Goal: Task Accomplishment & Management: Manage account settings

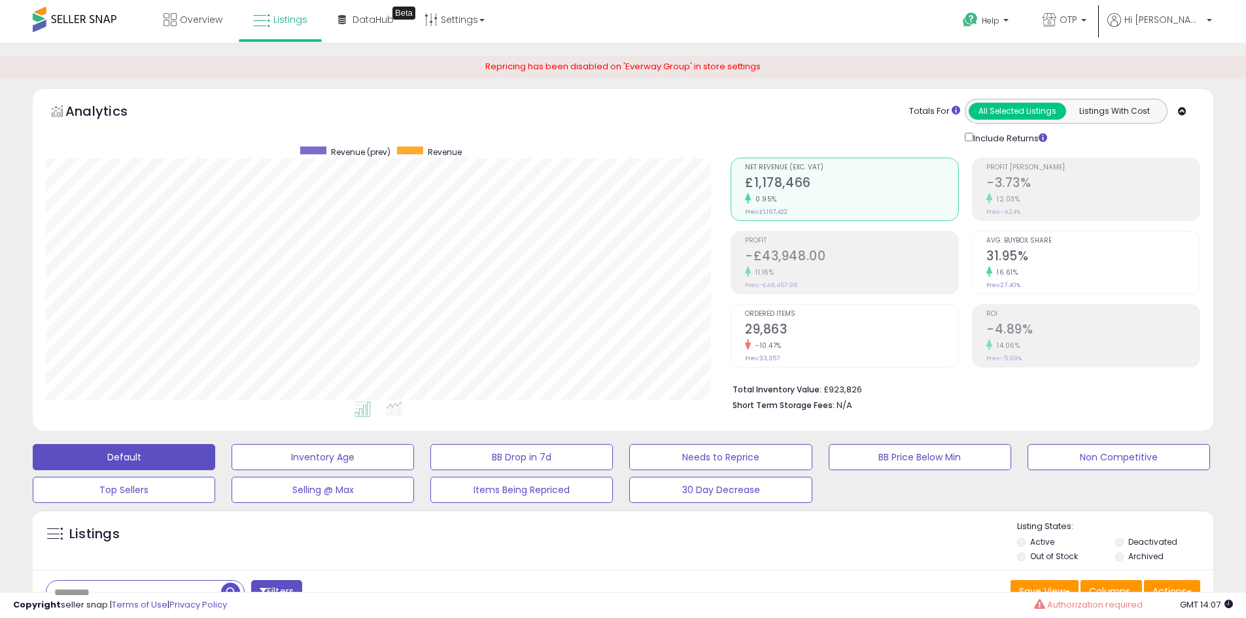
select select "**"
click at [184, 581] on input "text" at bounding box center [133, 592] width 175 height 23
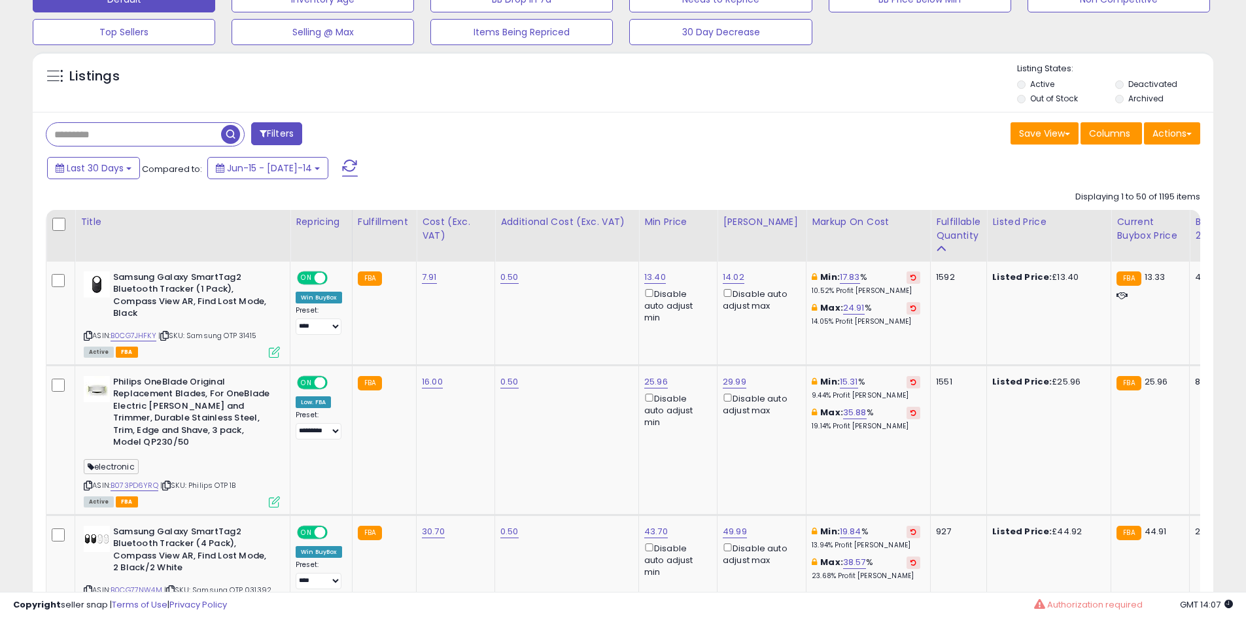
scroll to position [268, 685]
click at [156, 129] on input "text" at bounding box center [190, 134] width 288 height 23
paste input "**********"
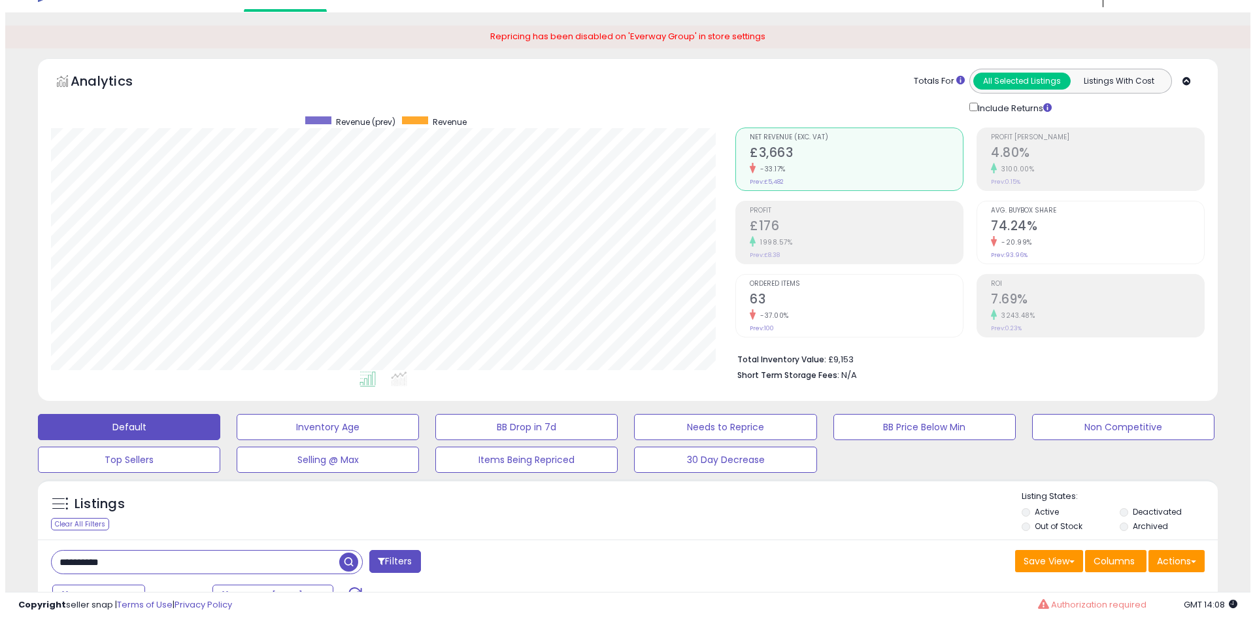
scroll to position [29, 0]
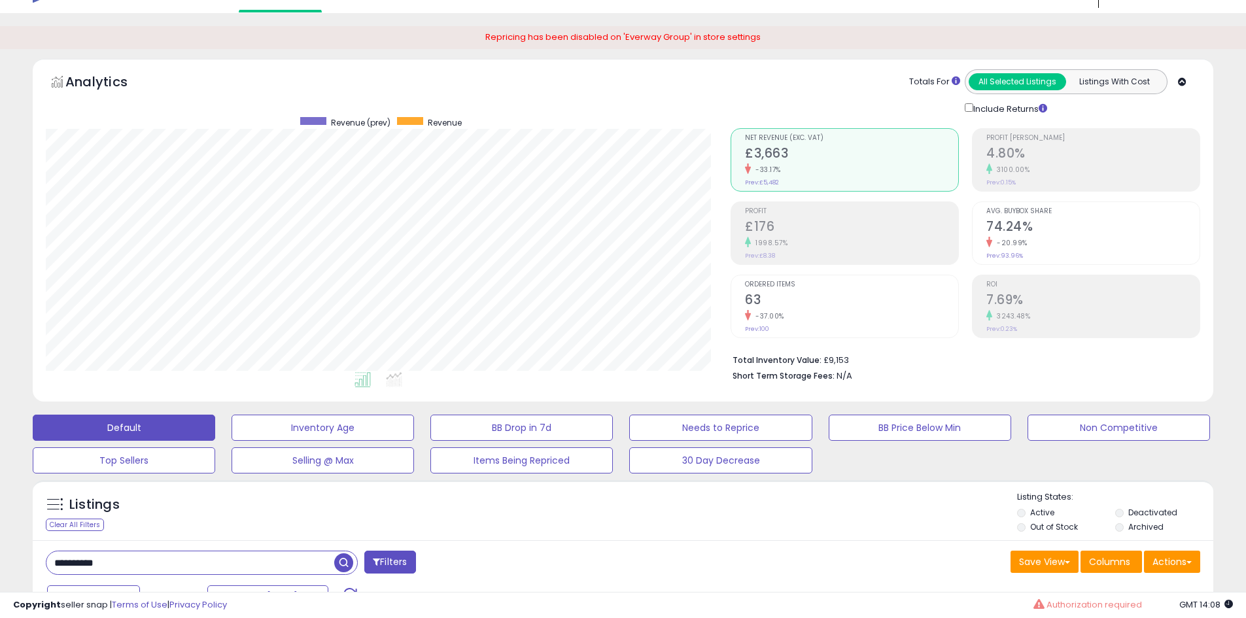
click at [806, 283] on span "Ordered Items" at bounding box center [851, 284] width 213 height 7
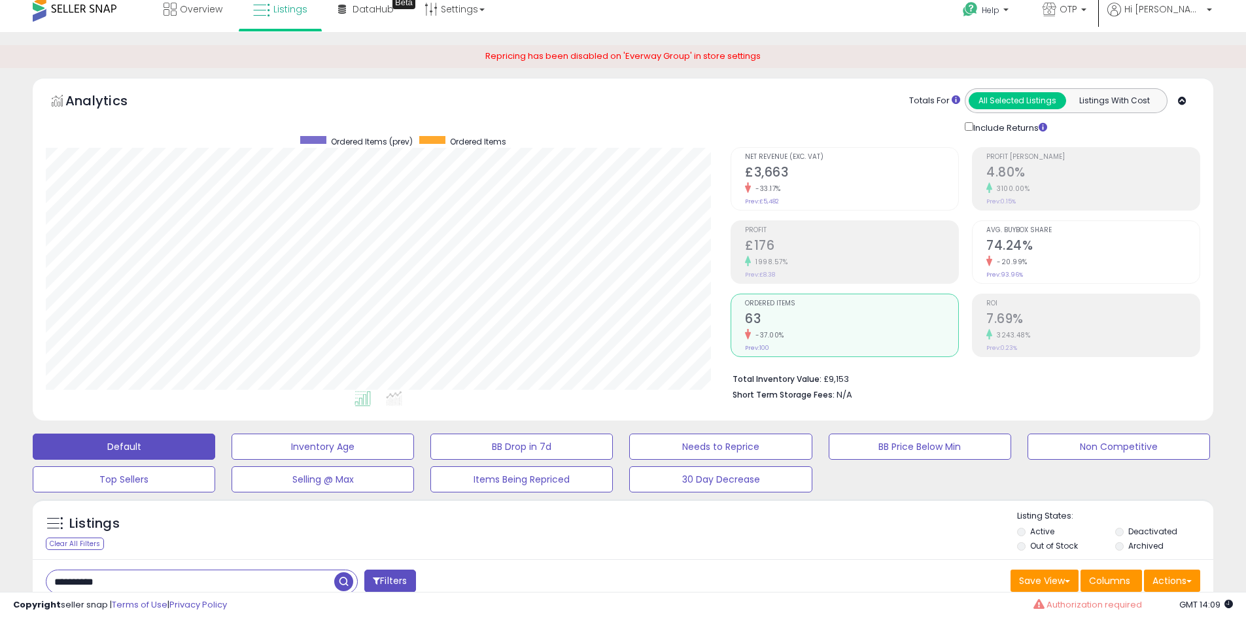
scroll to position [328, 0]
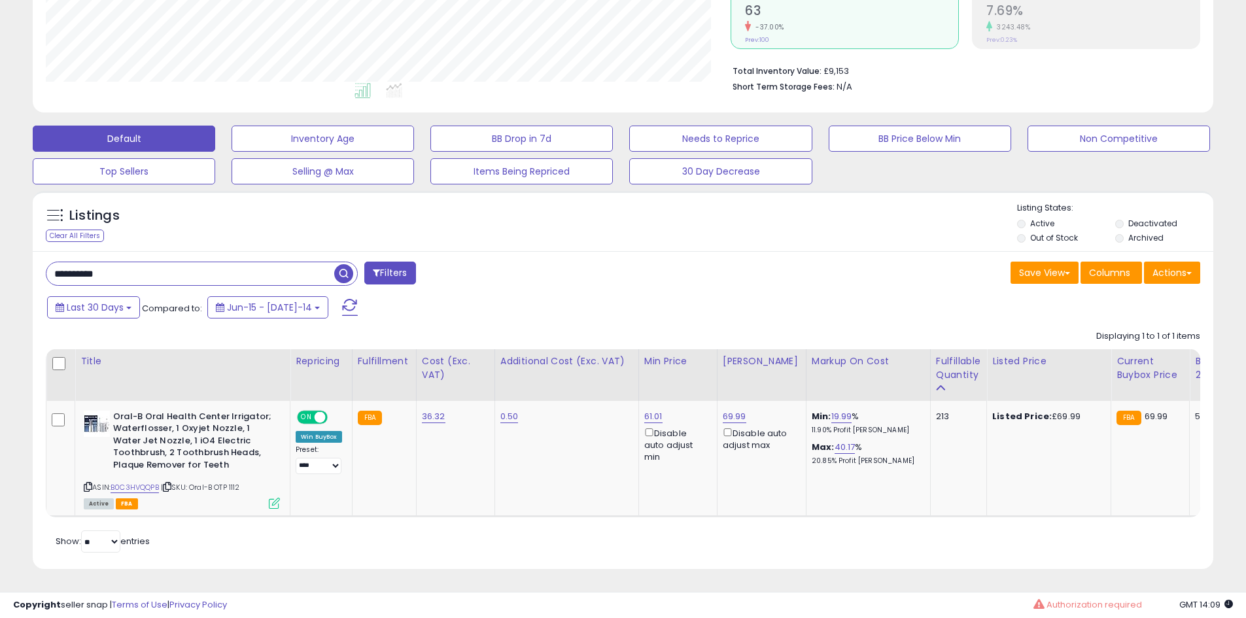
click at [129, 262] on div "**********" at bounding box center [202, 274] width 312 height 24
click at [118, 411] on b "Oral-B Oral Health Center Irrigator; Waterflosser, 1 Oxyjet Nozzle, 1 Water Jet…" at bounding box center [192, 443] width 159 height 64
drag, startPoint x: 118, startPoint y: 405, endPoint x: 135, endPoint y: 407, distance: 17.1
click at [135, 411] on b "Oral-B Oral Health Center Irrigator; Waterflosser, 1 Oxyjet Nozzle, 1 Water Jet…" at bounding box center [192, 443] width 159 height 64
copy b "Oral-B"
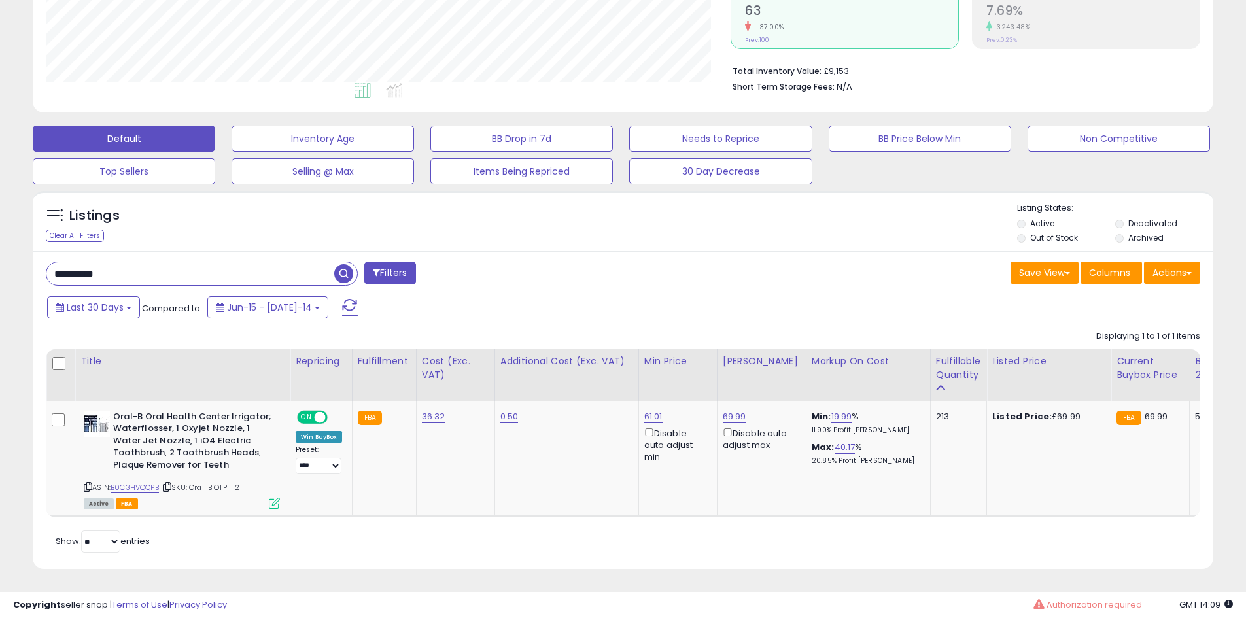
click at [91, 269] on input "**********" at bounding box center [190, 273] width 288 height 23
paste input "text"
type input "******"
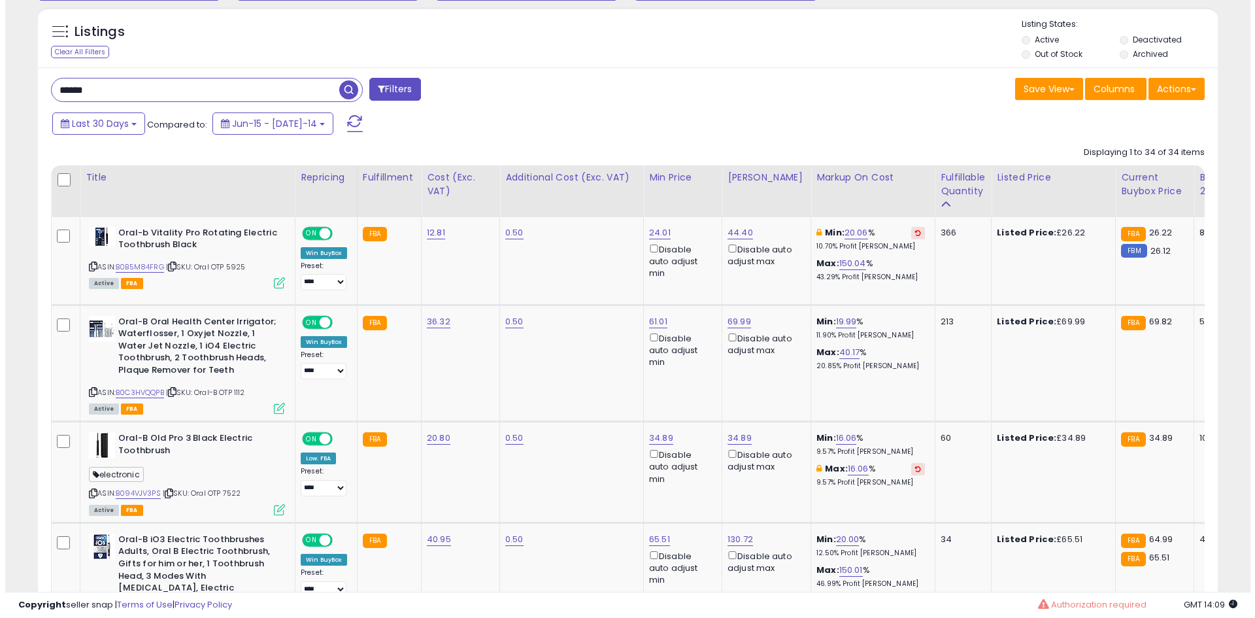
scroll to position [539, 0]
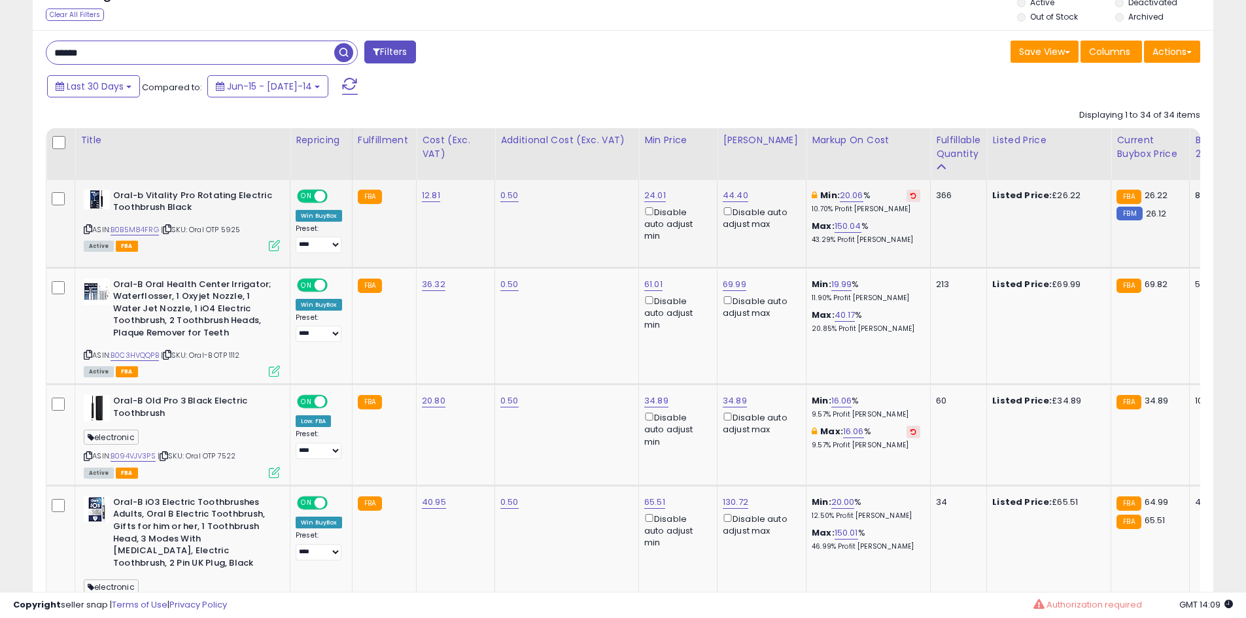
click at [271, 245] on icon at bounding box center [274, 245] width 11 height 11
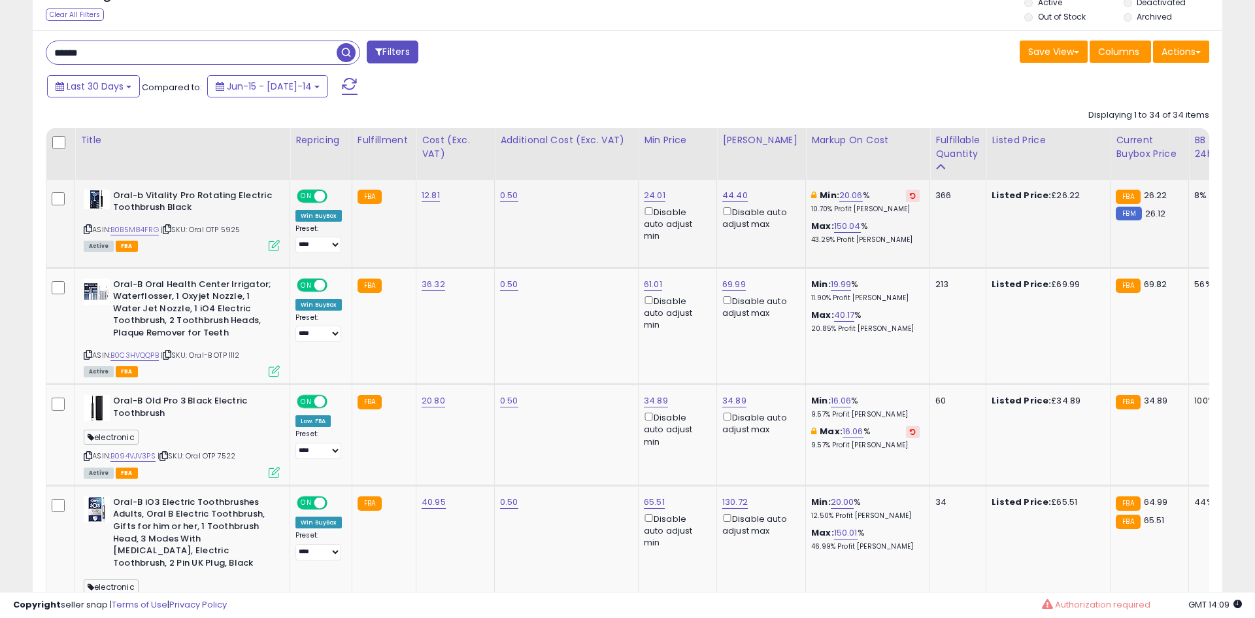
scroll to position [268, 690]
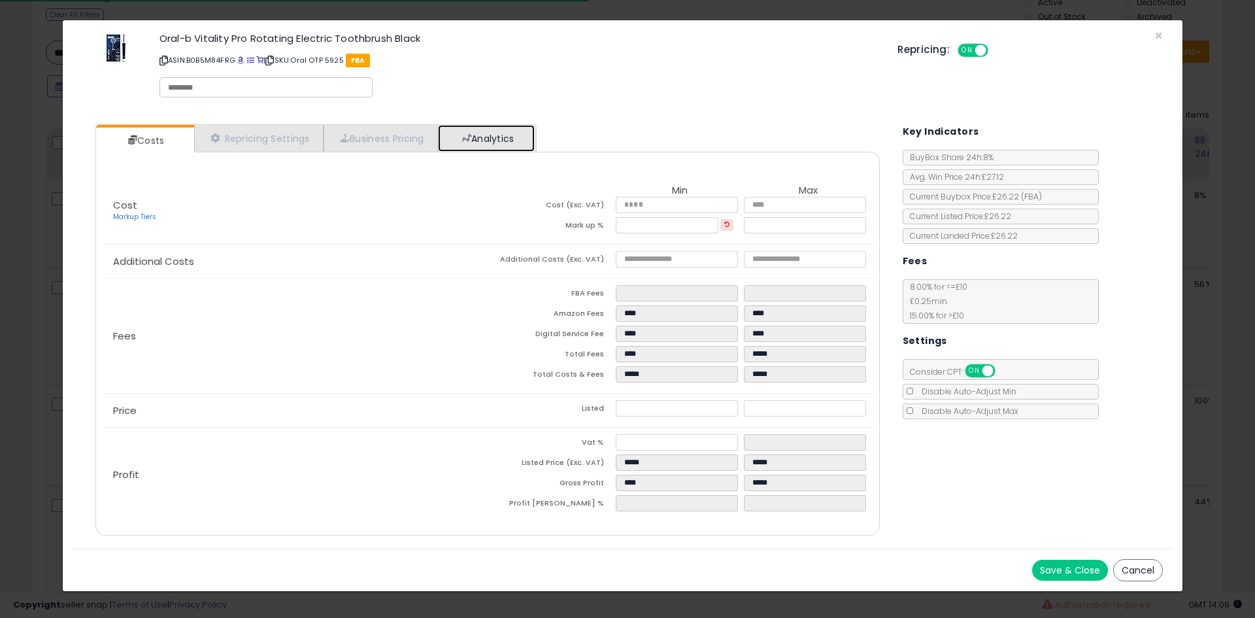
click at [468, 138] on span at bounding box center [466, 137] width 9 height 9
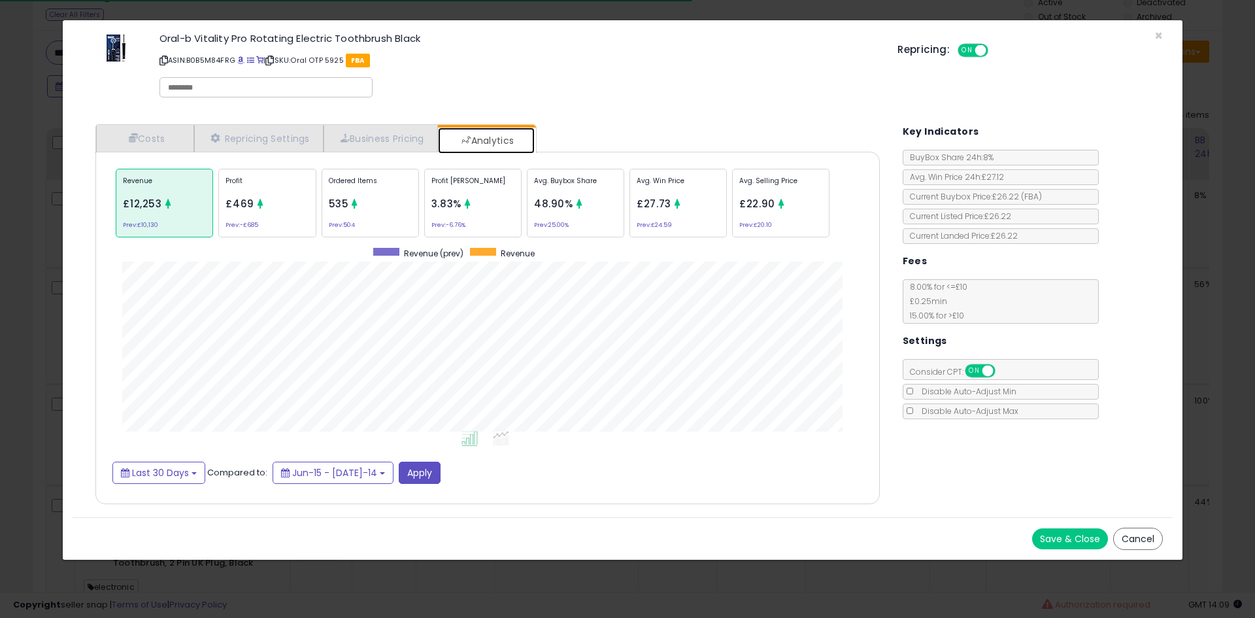
scroll to position [402, 811]
click at [527, 214] on div "Ordered Items 535 Prev: 504" at bounding box center [575, 203] width 97 height 69
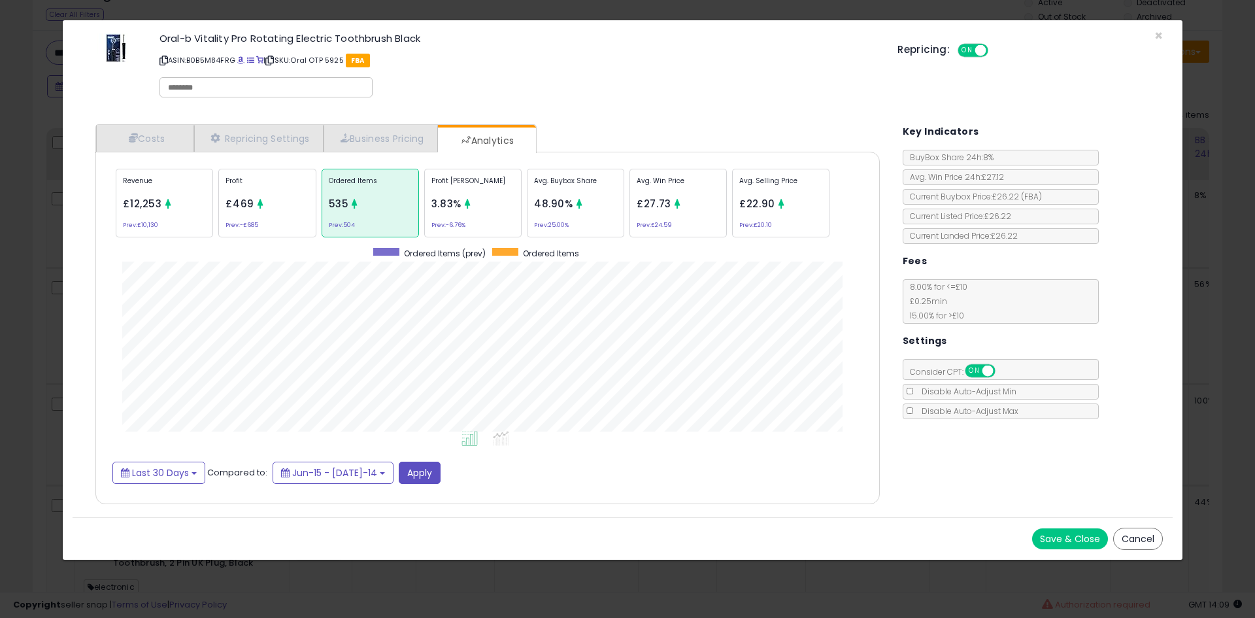
click at [190, 200] on div "Revenue £12,253 Prev: £10,130" at bounding box center [164, 203] width 97 height 69
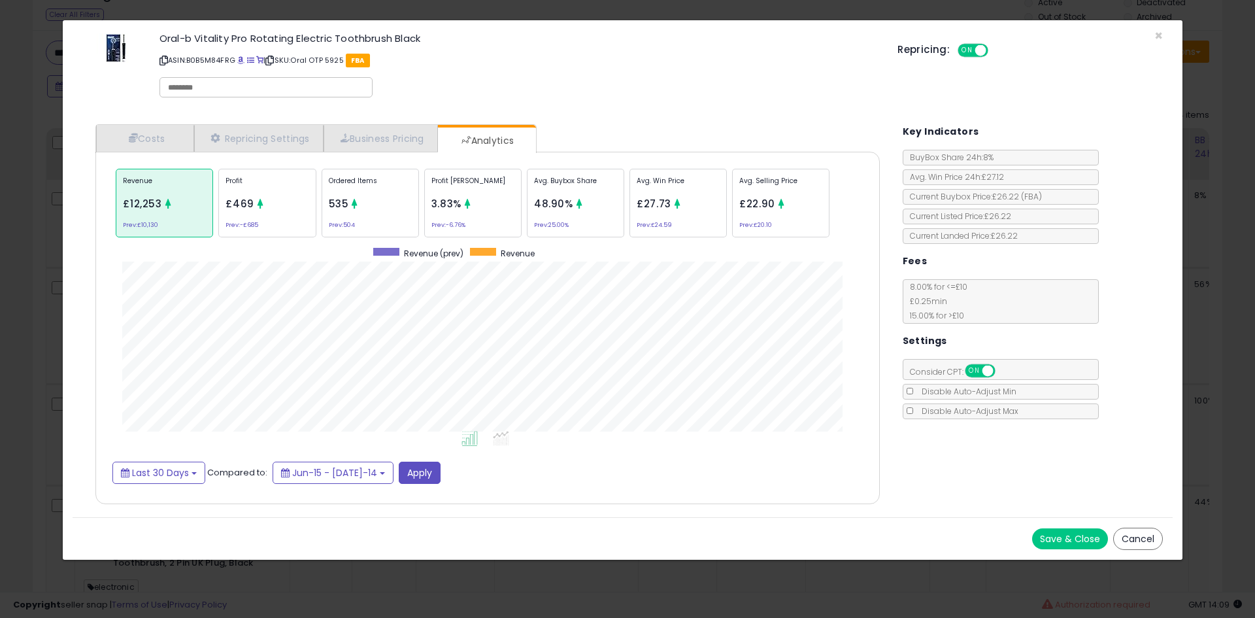
click at [46, 209] on div "× Close Oral-b Vitality Pro Rotating Electric Toothbrush Black ASIN: B0B5M84FRG…" at bounding box center [627, 309] width 1255 height 618
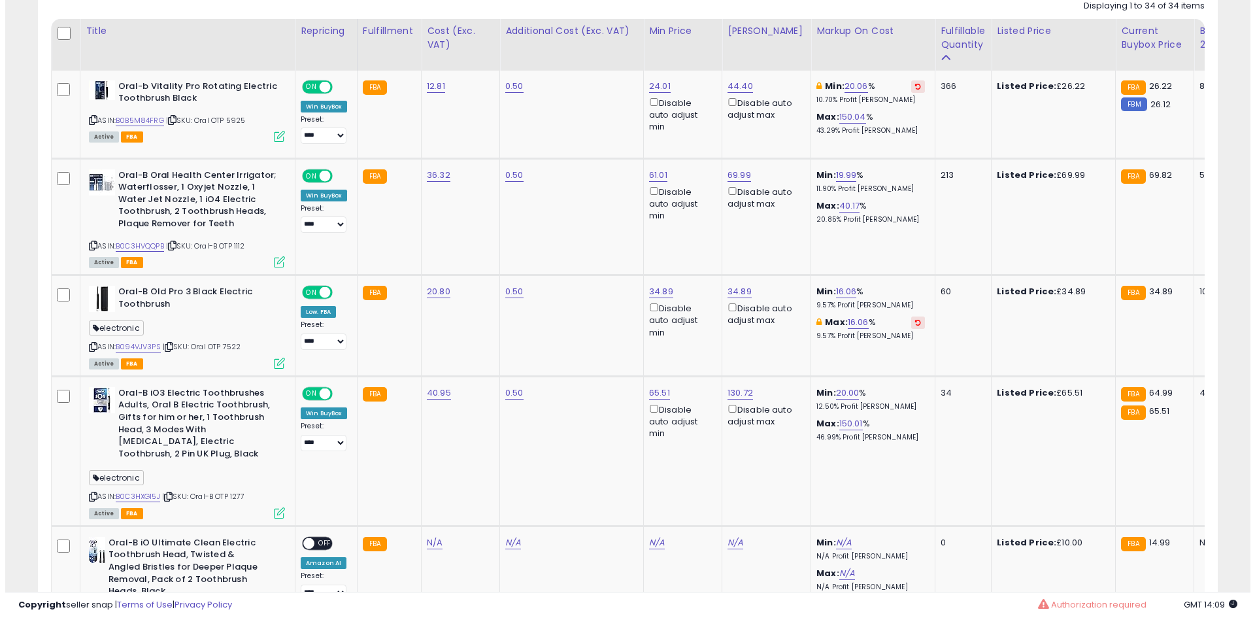
scroll to position [670, 0]
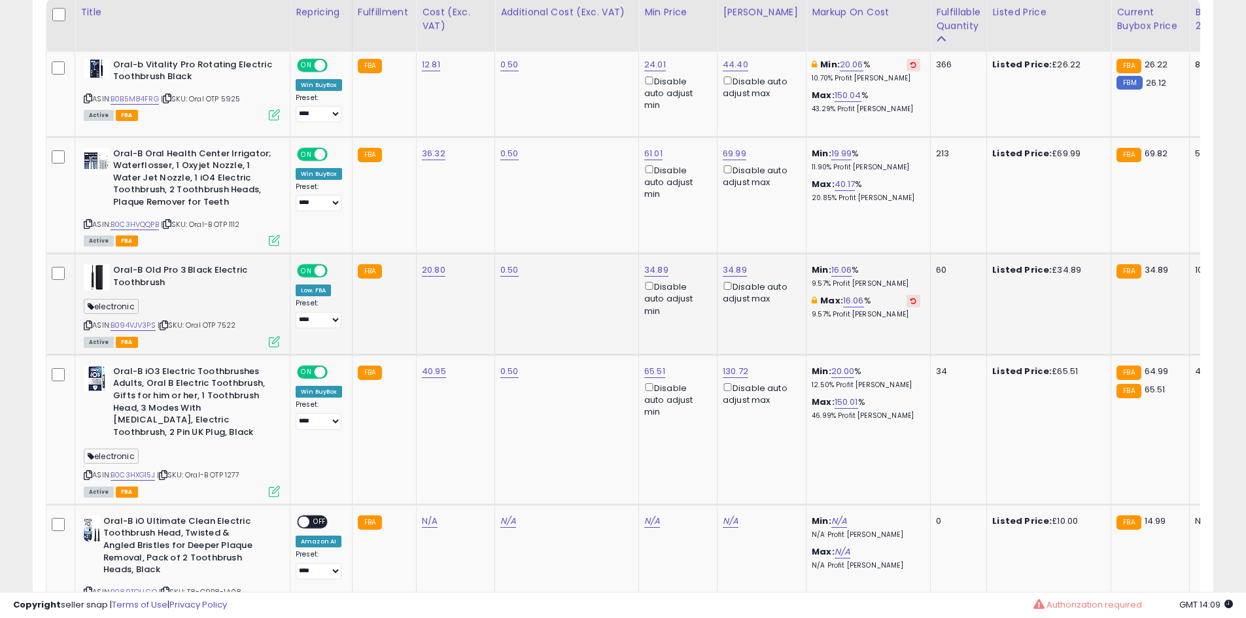
click at [269, 342] on icon at bounding box center [274, 341] width 11 height 11
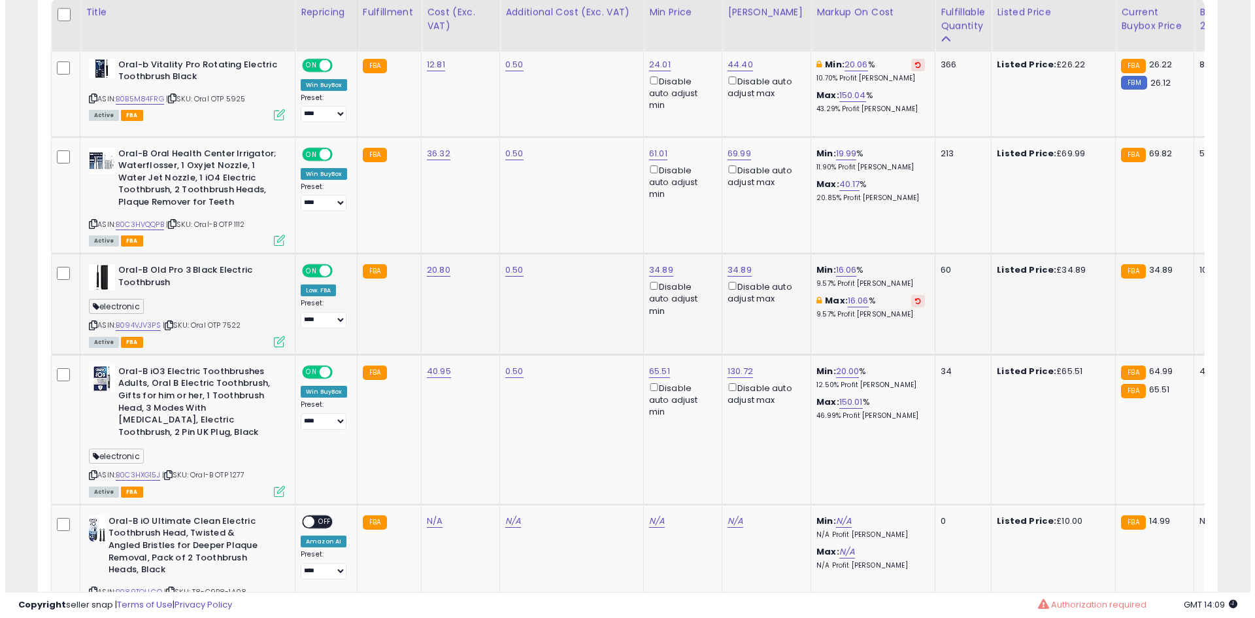
scroll to position [268, 690]
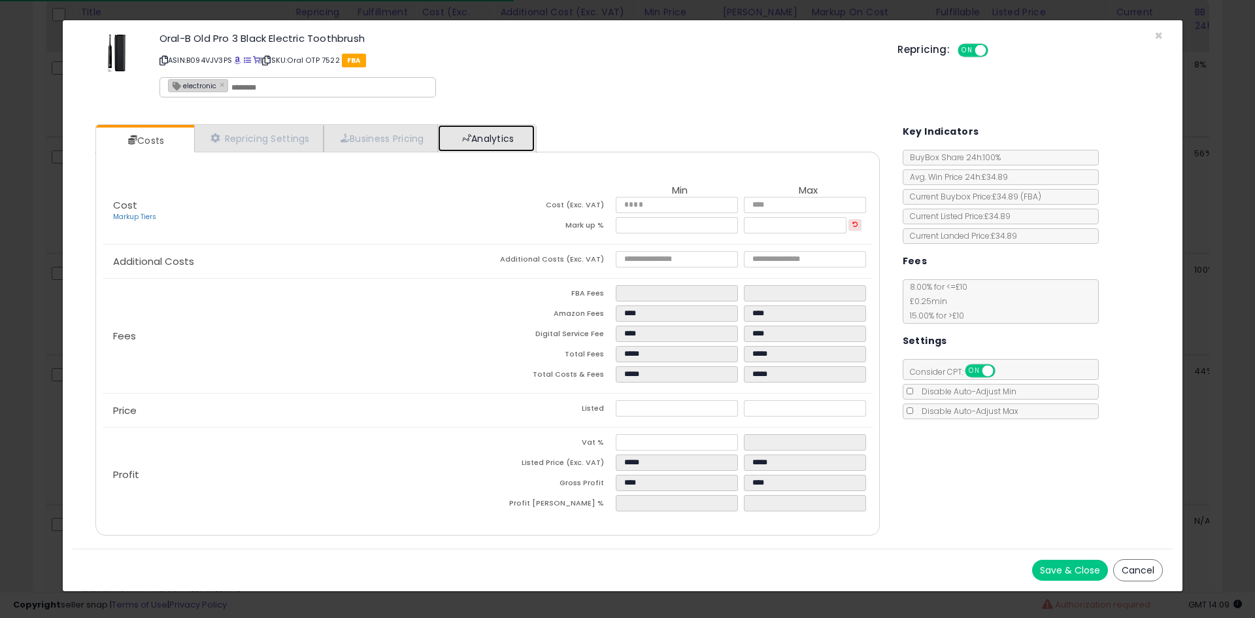
click at [496, 139] on link "Analytics" at bounding box center [486, 138] width 97 height 27
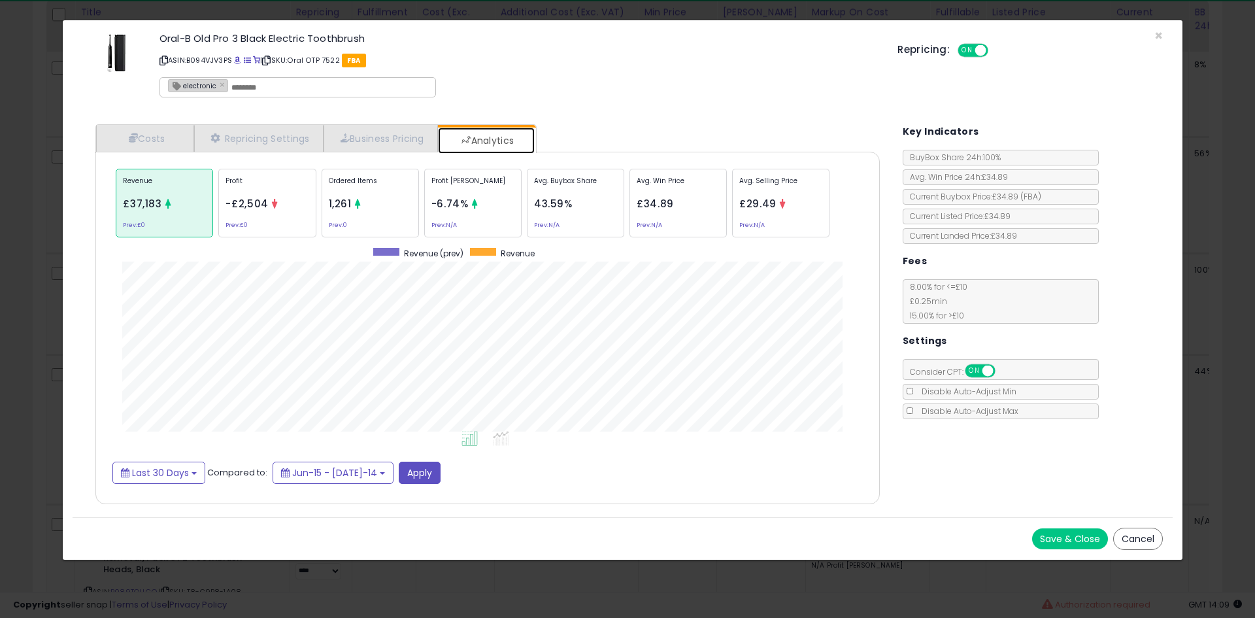
scroll to position [402, 811]
click at [527, 205] on div "Ordered Items 1,261 Prev: 0" at bounding box center [575, 203] width 97 height 69
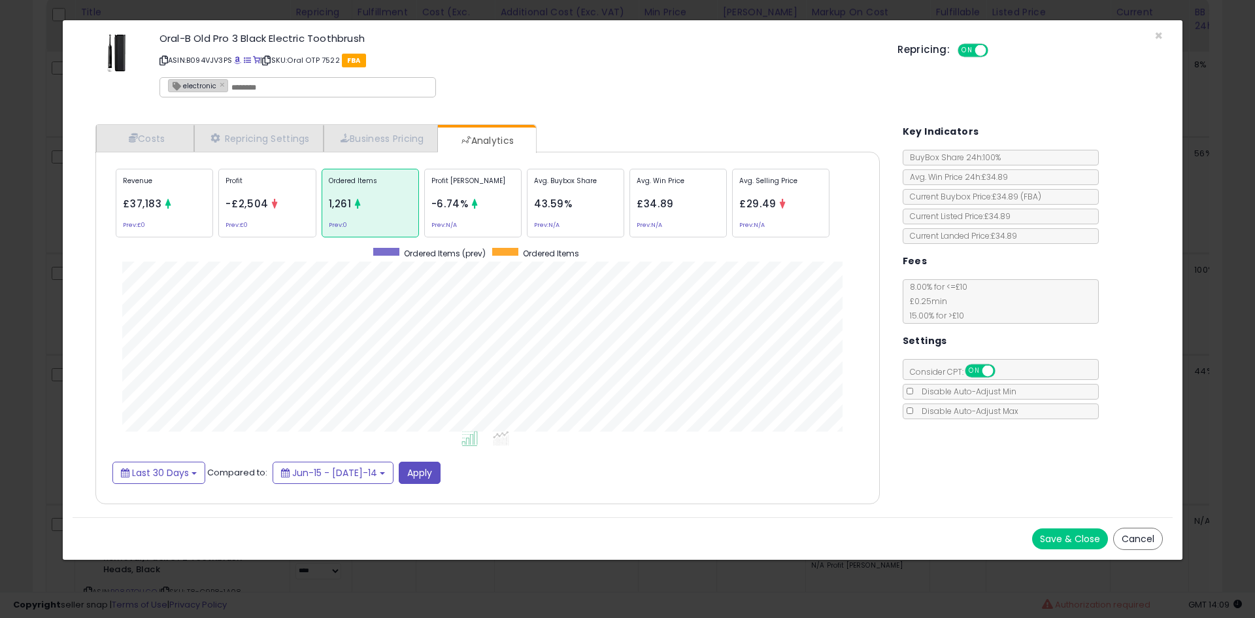
click at [0, 187] on div "× Close Oral-B Old Pro 3 Black Electric Toothbrush ASIN: B094VJV3PS | SKU: Oral…" at bounding box center [627, 309] width 1255 height 618
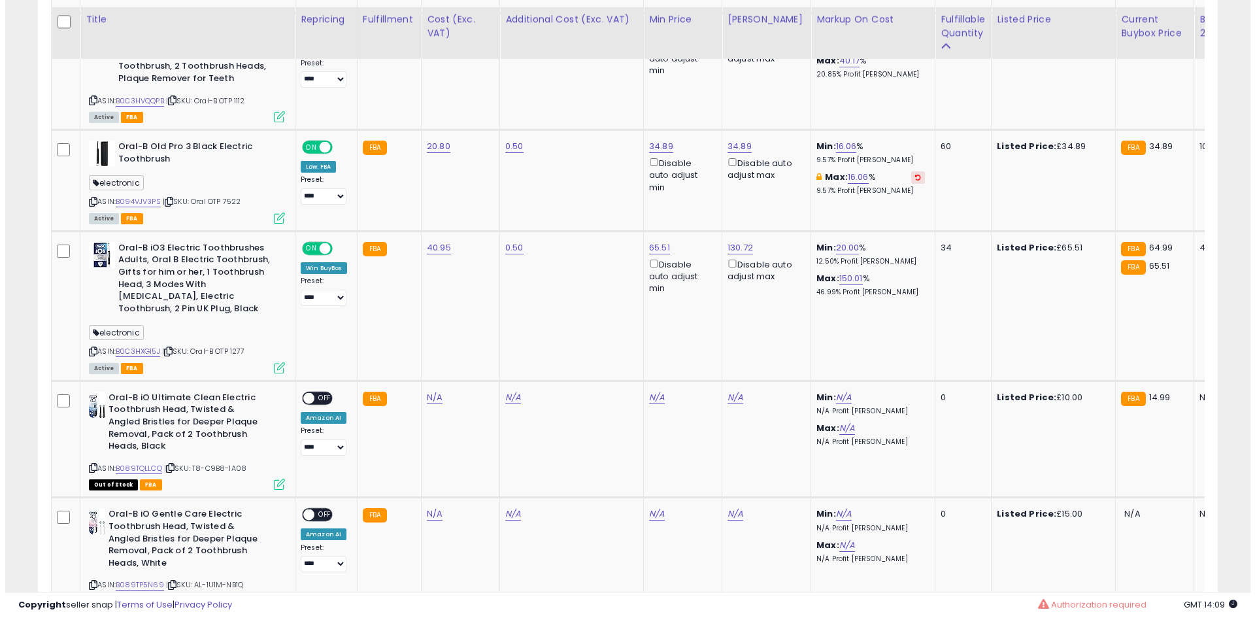
scroll to position [801, 0]
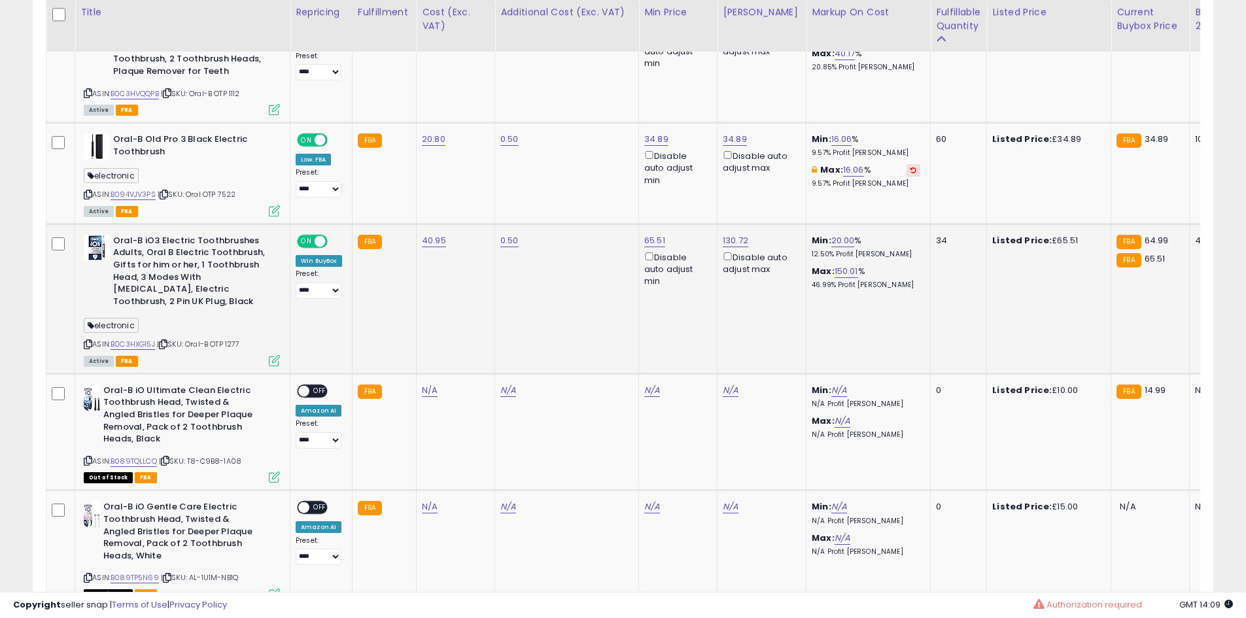
click at [273, 360] on icon at bounding box center [274, 360] width 11 height 11
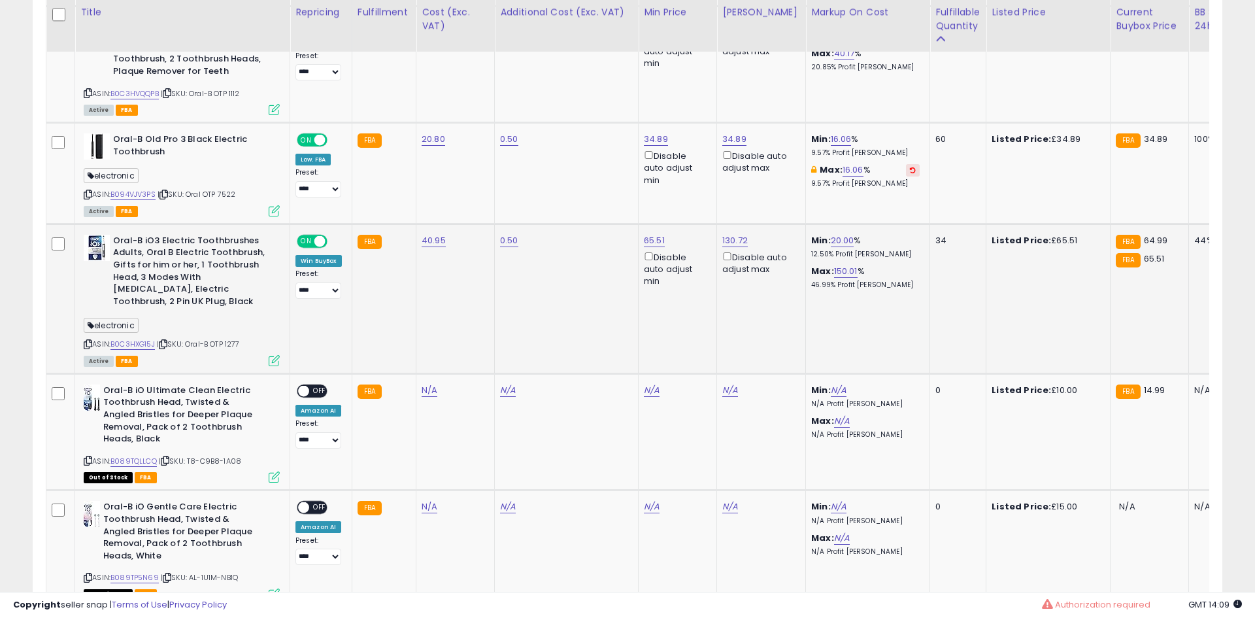
scroll to position [0, 0]
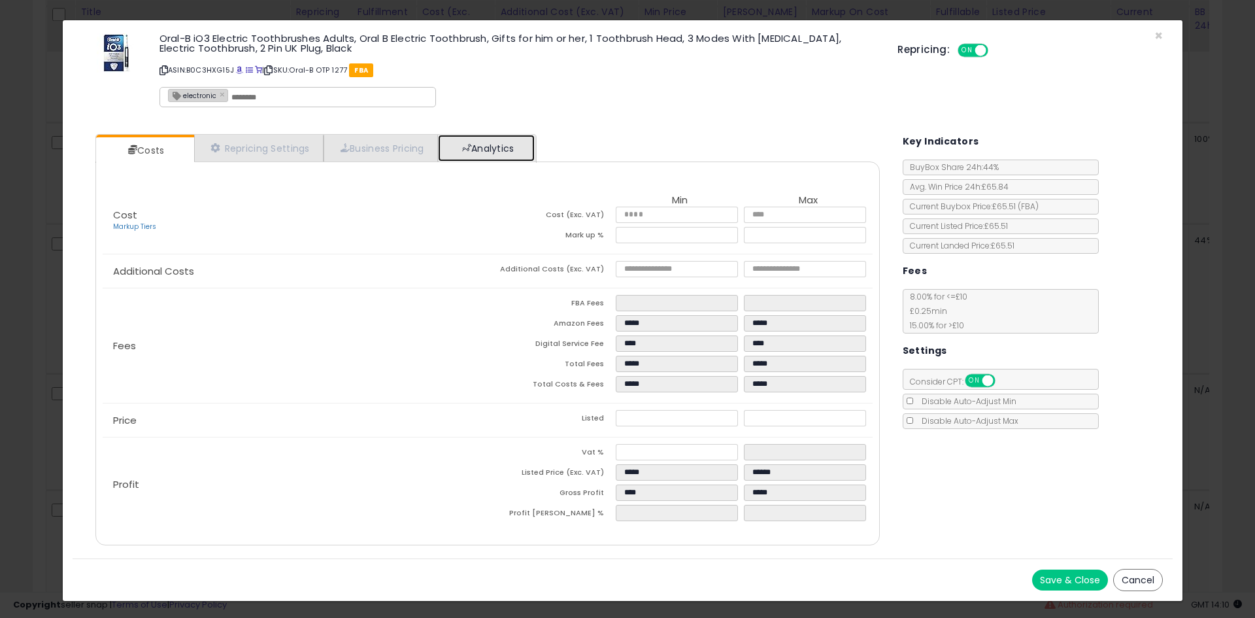
click at [528, 148] on link "Analytics" at bounding box center [486, 148] width 97 height 27
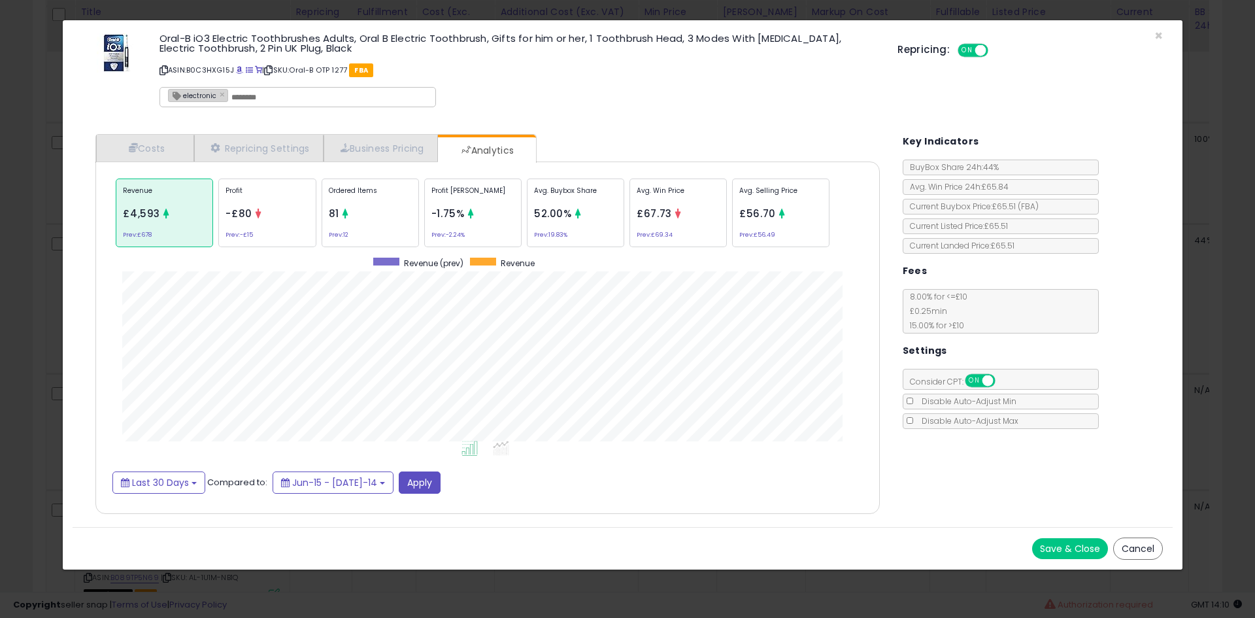
click at [527, 234] on div "Ordered Items 81 Prev: 12" at bounding box center [575, 213] width 97 height 69
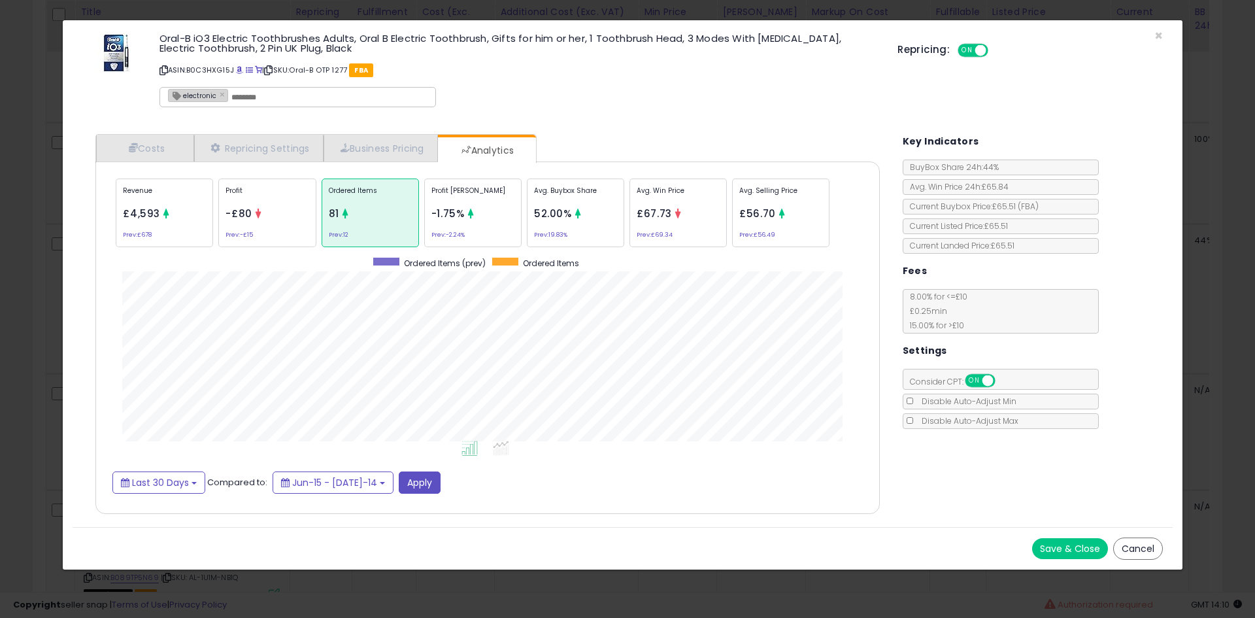
click at [27, 236] on div "× Close Oral-B iO3 Electric Toothbrushes Adults, Oral B Electric Toothbrush, Gi…" at bounding box center [627, 309] width 1255 height 618
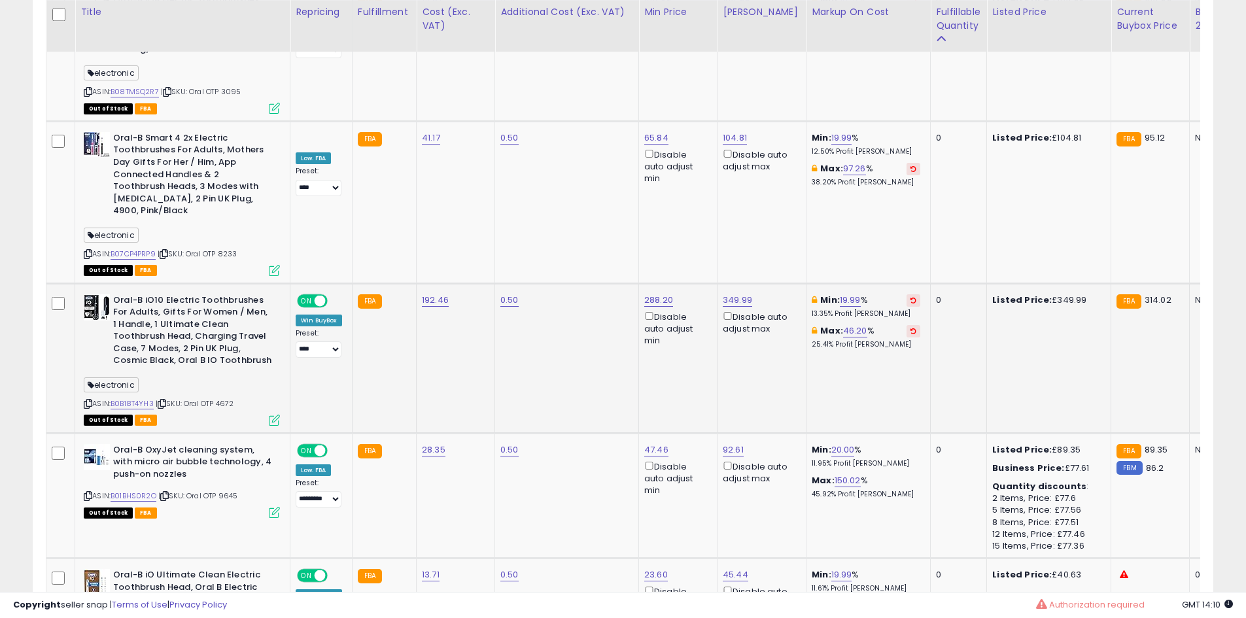
click at [275, 415] on icon at bounding box center [274, 420] width 11 height 11
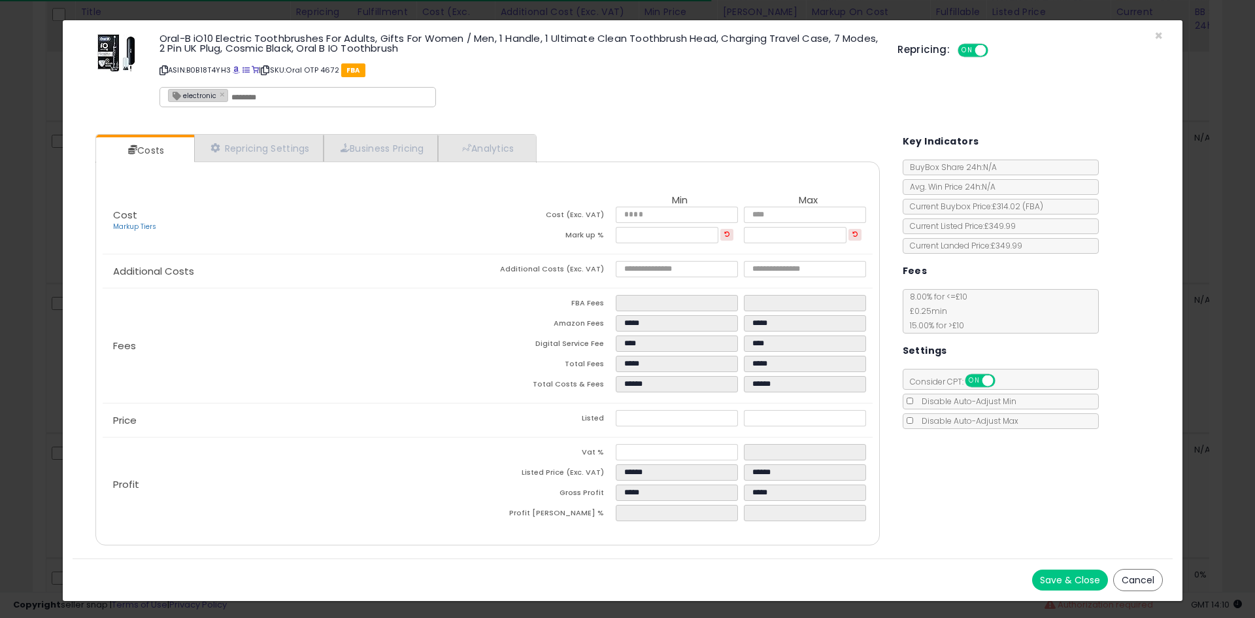
click at [445, 133] on div "Costs Repricing Settings Business Pricing Analytics Cost" at bounding box center [487, 341] width 810 height 434
click at [490, 145] on link "Analytics" at bounding box center [486, 148] width 97 height 27
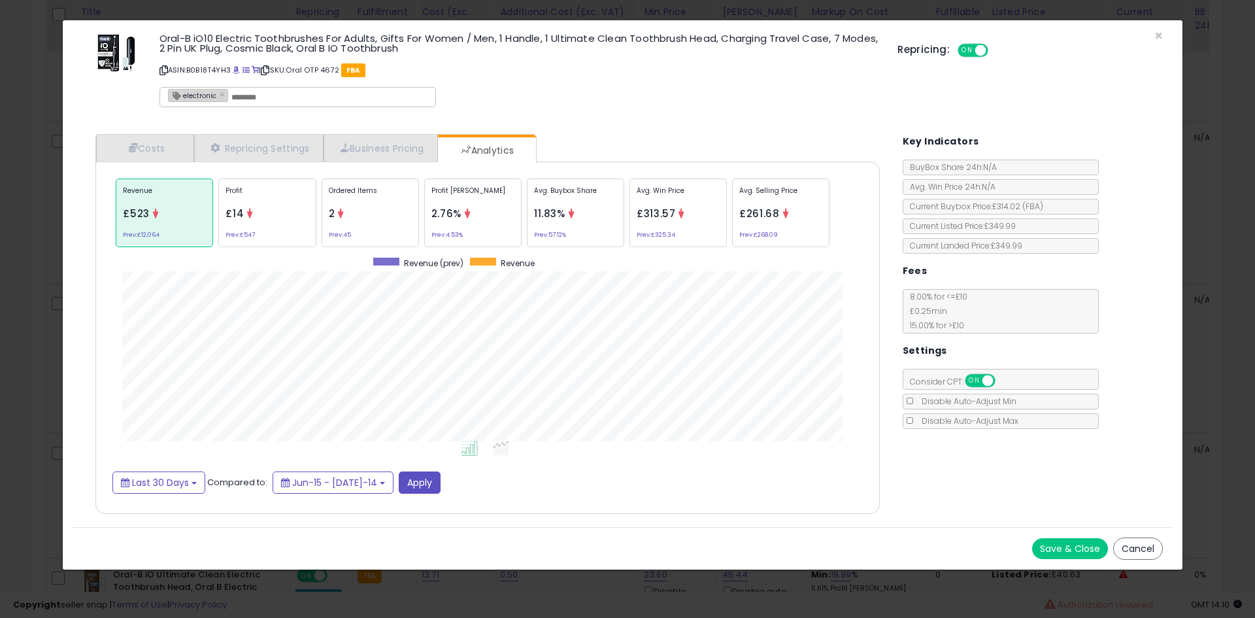
click at [527, 207] on div "Ordered Items 2 Prev: 45" at bounding box center [575, 213] width 97 height 69
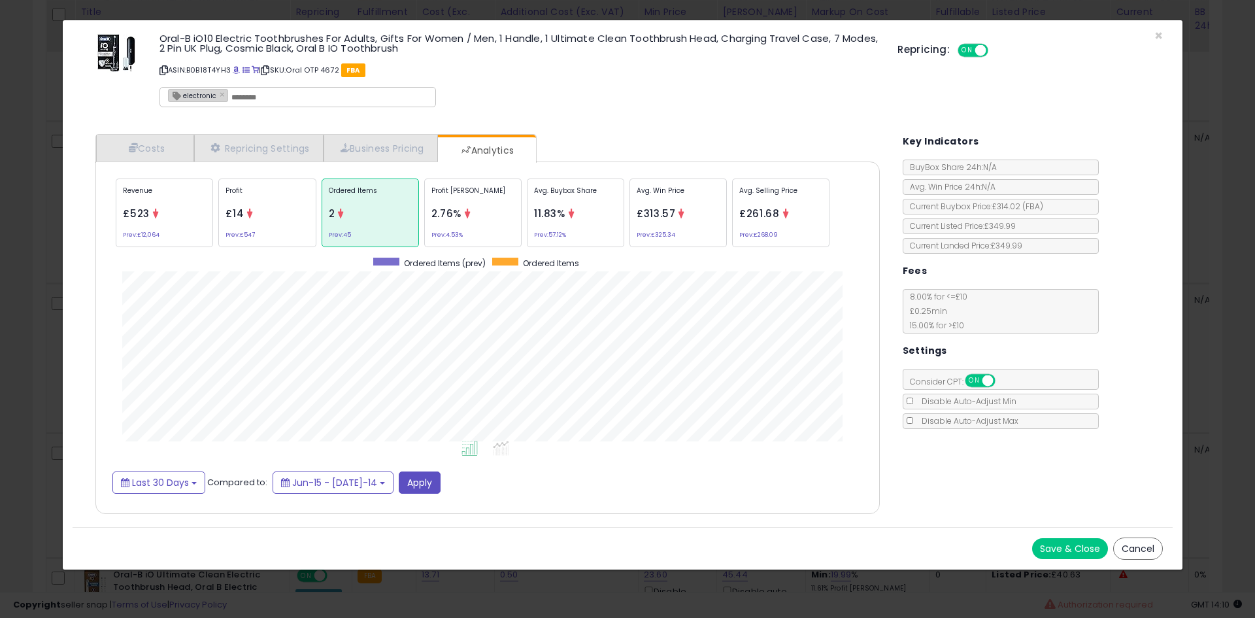
click at [0, 273] on div "× Close Oral-B iO10 Electric Toothbrushes For Adults, Gifts For Women / Men, 1 …" at bounding box center [627, 309] width 1255 height 618
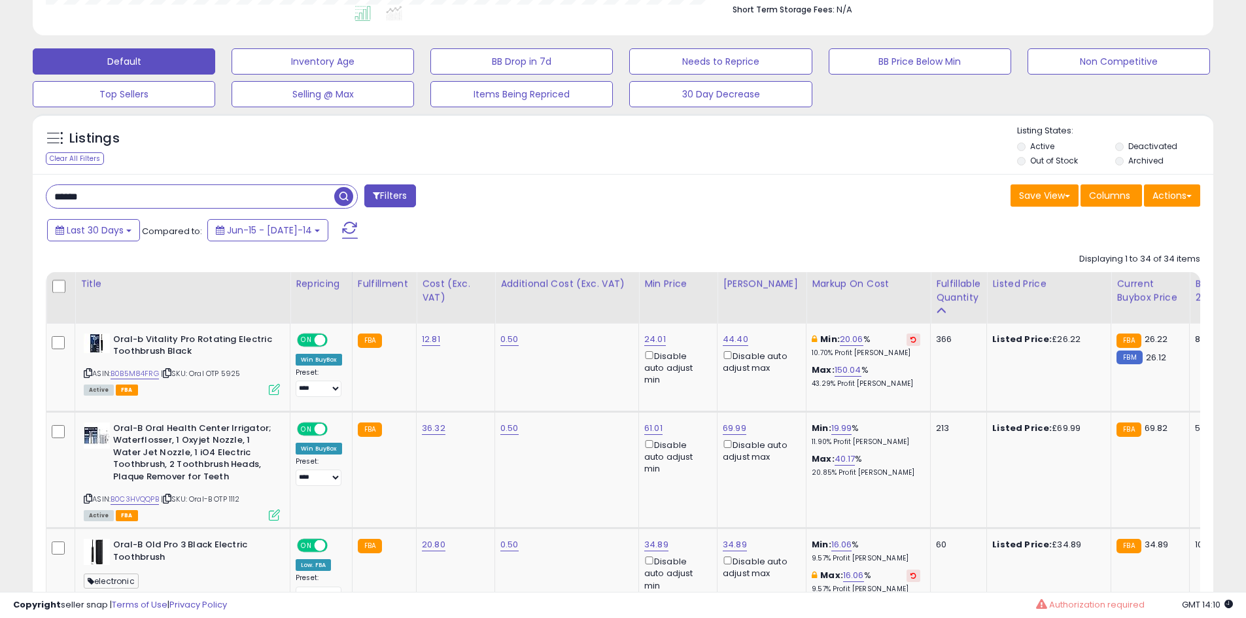
drag, startPoint x: 175, startPoint y: 199, endPoint x: 0, endPoint y: 205, distance: 174.7
click at [391, 192] on button "Filters" at bounding box center [389, 195] width 51 height 23
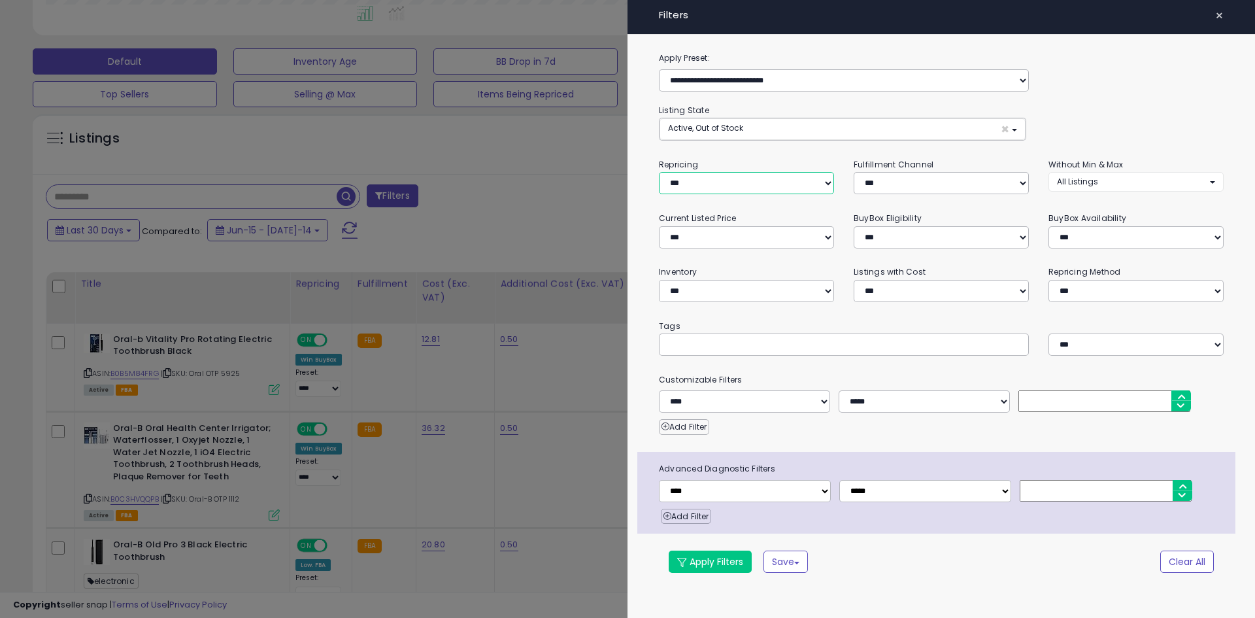
click at [697, 180] on select "**********" at bounding box center [746, 183] width 175 height 22
select select "***"
click at [659, 172] on select "**********" at bounding box center [746, 183] width 175 height 22
click at [703, 289] on select "**********" at bounding box center [746, 291] width 175 height 22
select select "**********"
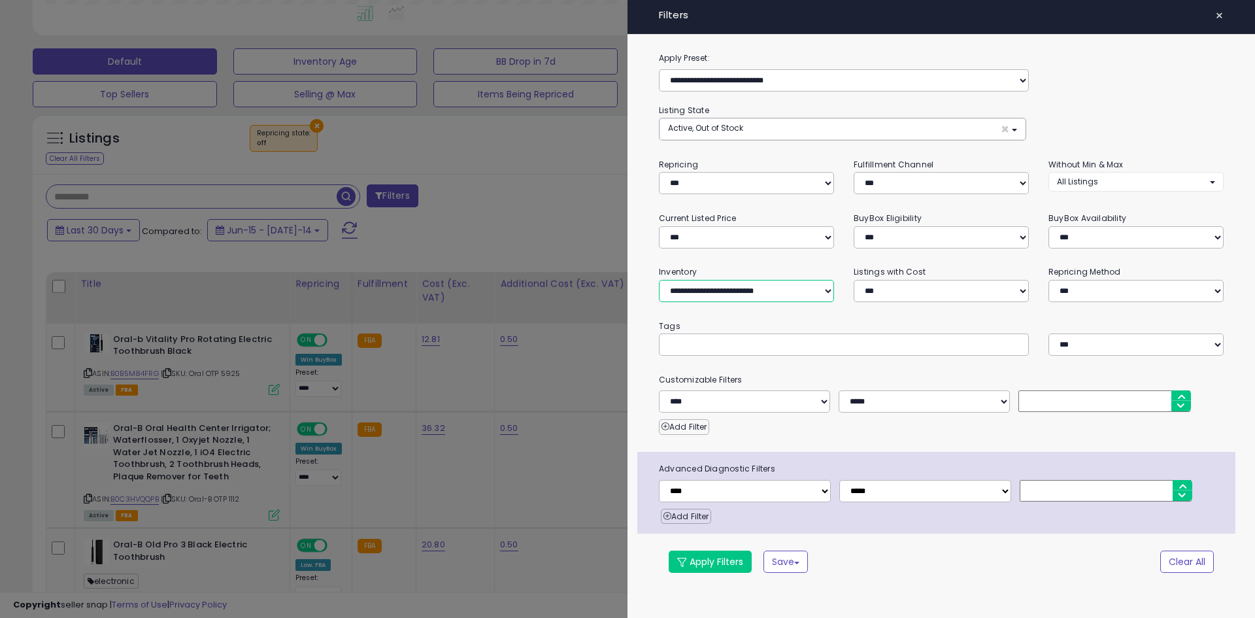
click at [659, 280] on select "**********" at bounding box center [746, 291] width 175 height 22
click at [687, 558] on button "Apply Filters" at bounding box center [710, 562] width 83 height 22
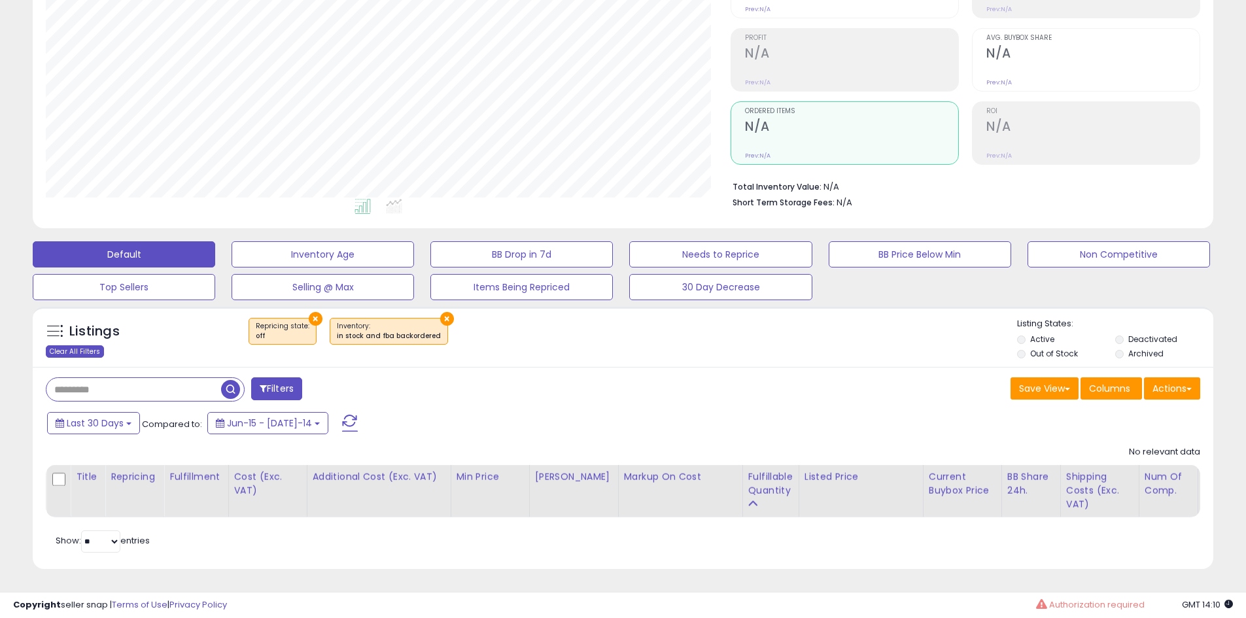
click at [71, 345] on div "Clear All Filters" at bounding box center [75, 351] width 58 height 12
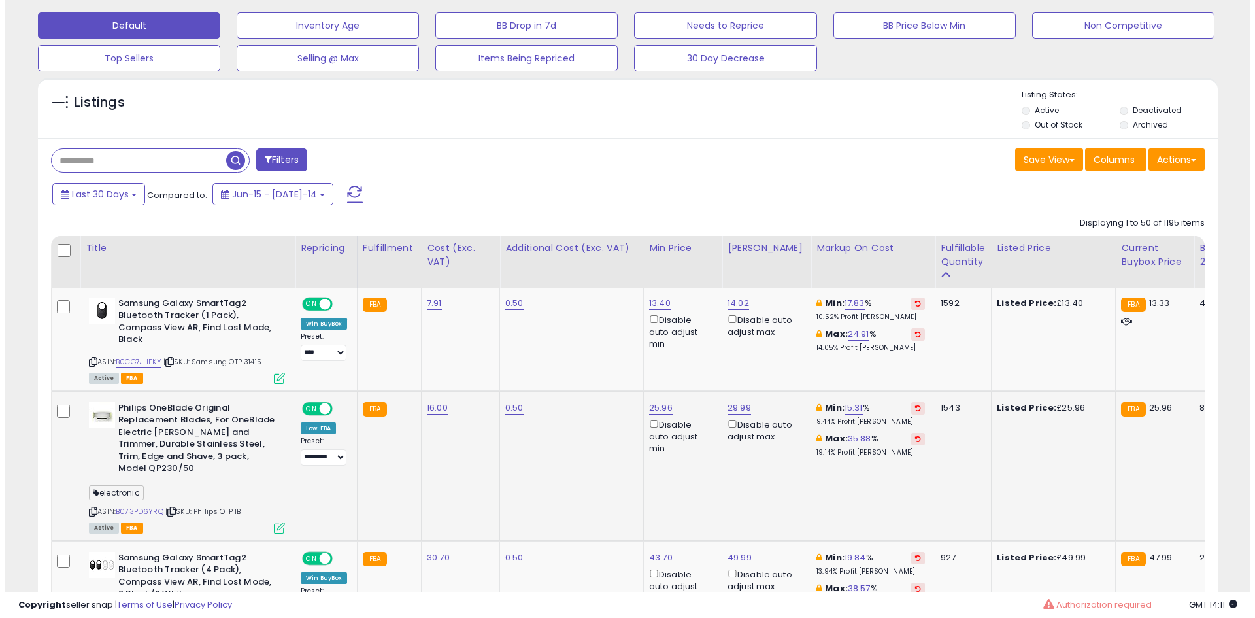
scroll to position [670, 0]
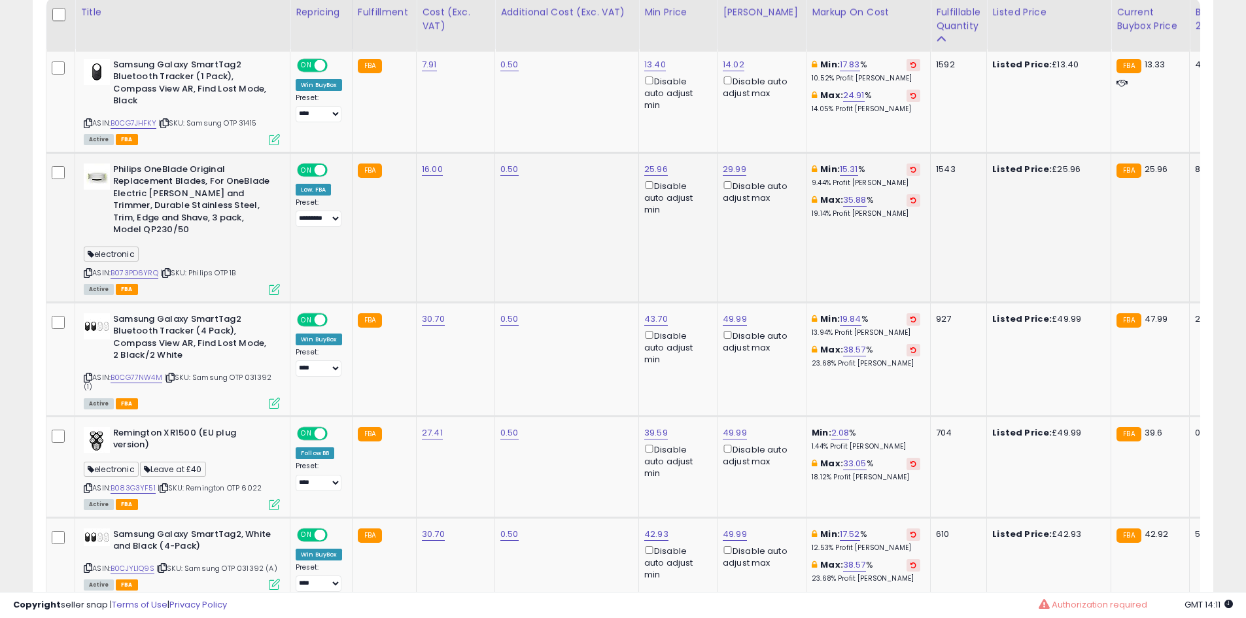
click at [278, 284] on icon at bounding box center [274, 289] width 11 height 11
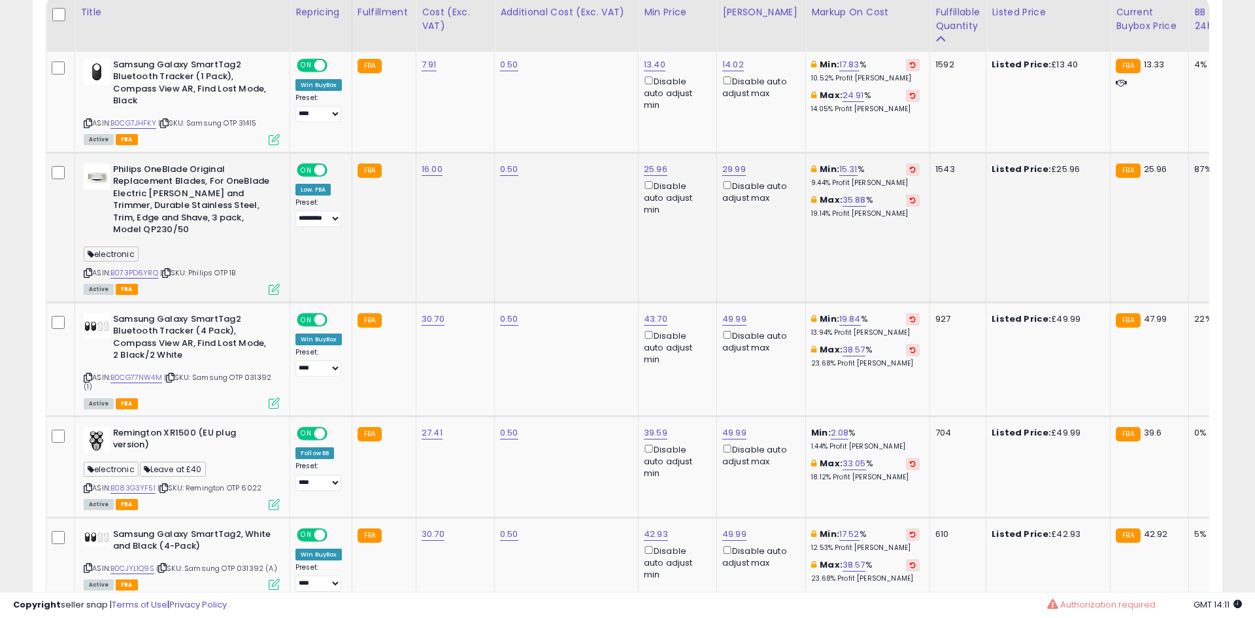
scroll to position [268, 690]
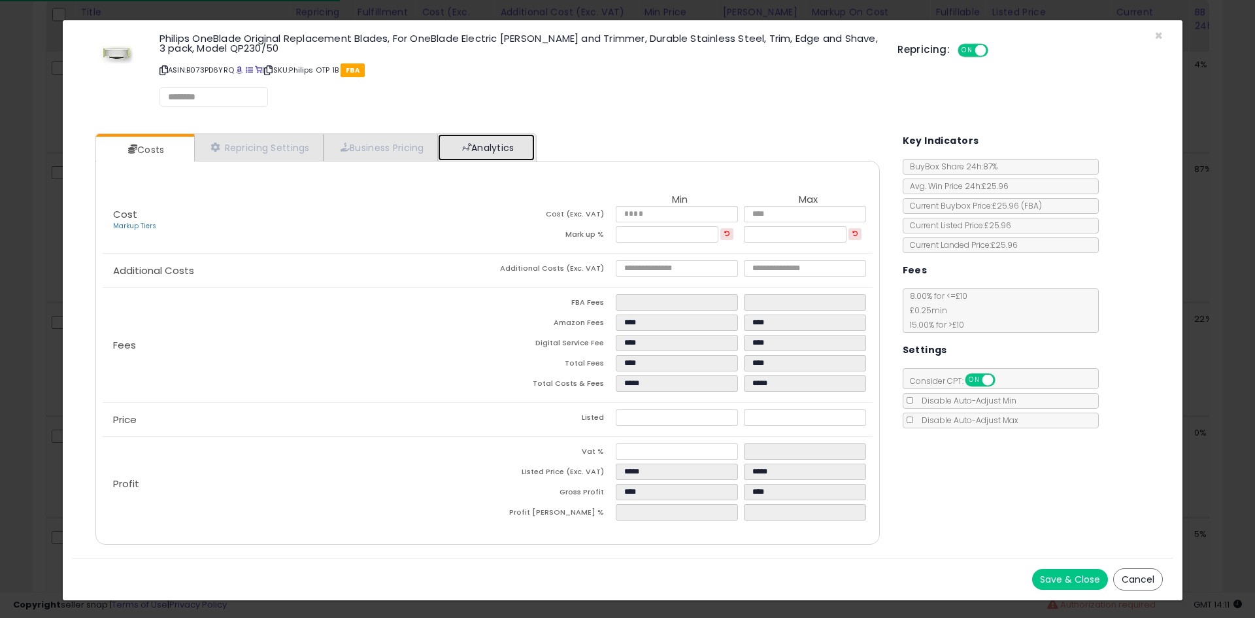
click at [496, 135] on link "Analytics" at bounding box center [486, 147] width 97 height 27
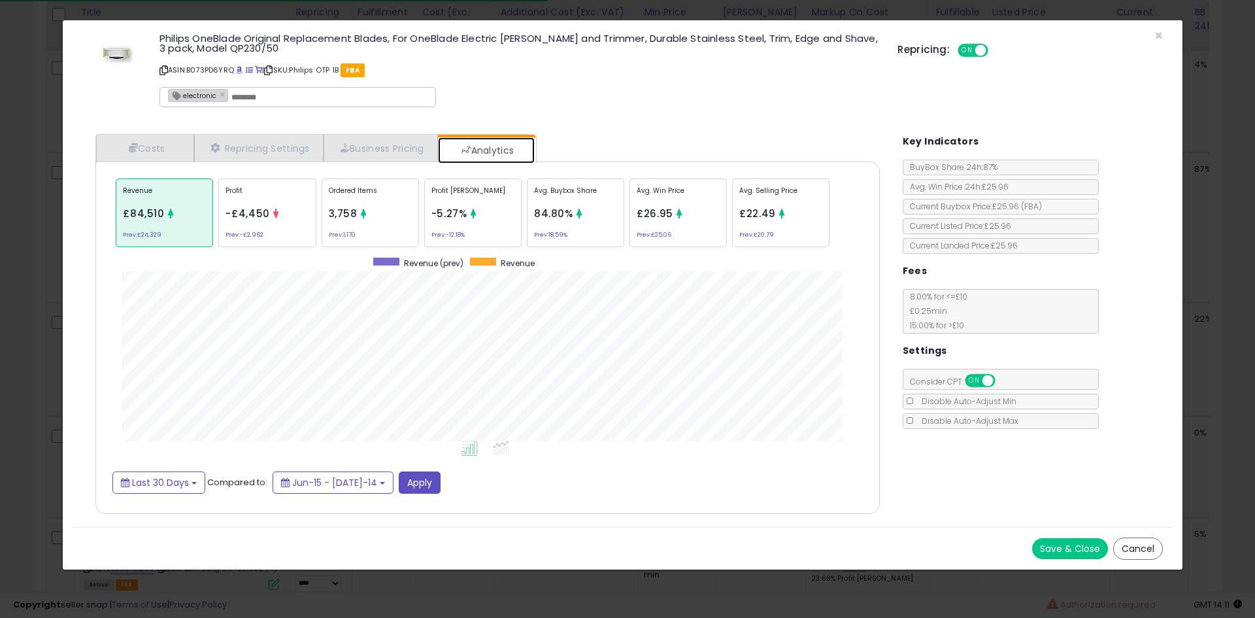
scroll to position [402, 811]
click at [364, 220] on div at bounding box center [364, 215] width 10 height 13
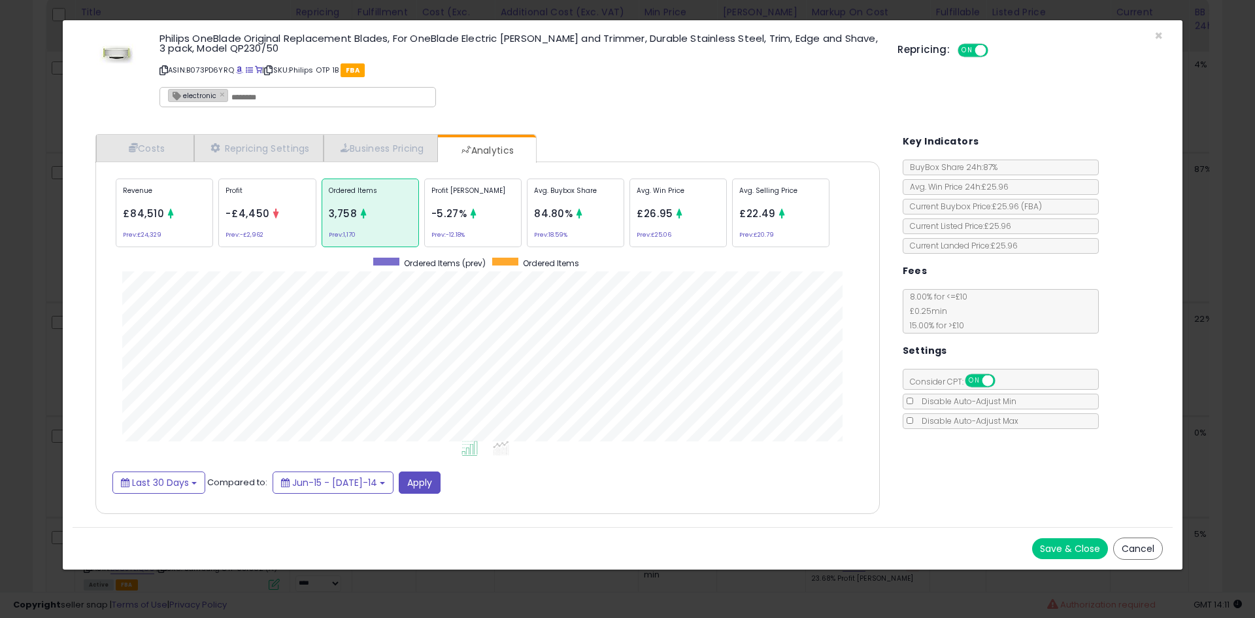
click at [36, 272] on div "× Close Philips OneBlade Original Replacement Blades, For OneBlade Electric [PE…" at bounding box center [627, 309] width 1255 height 618
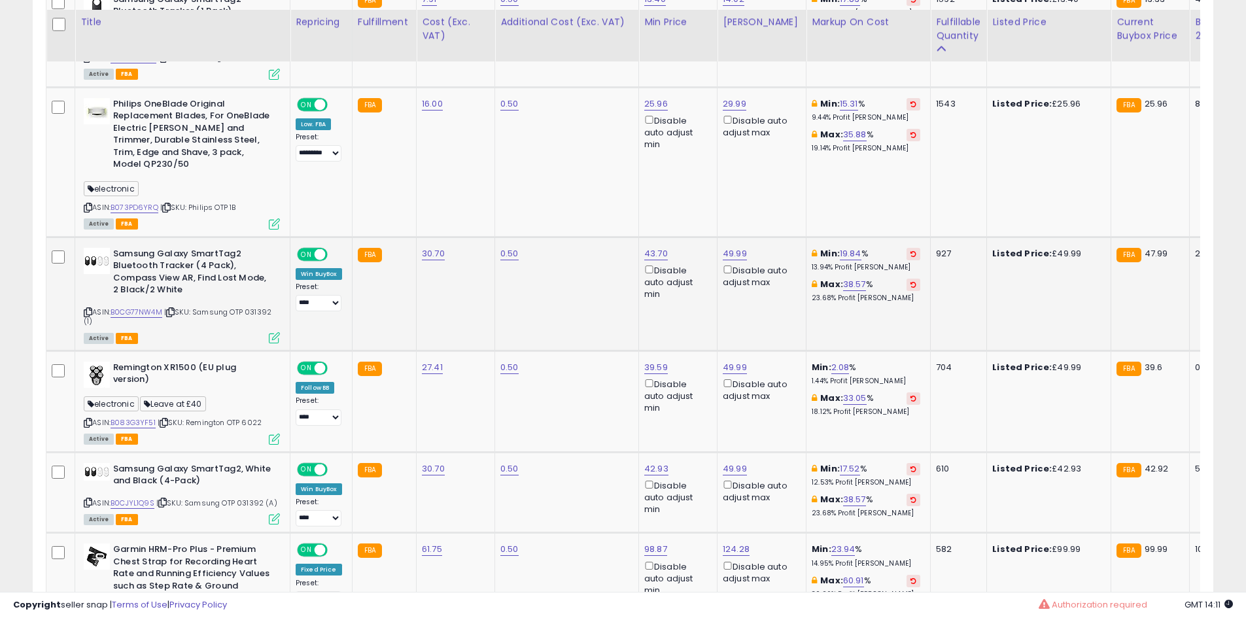
scroll to position [866, 0]
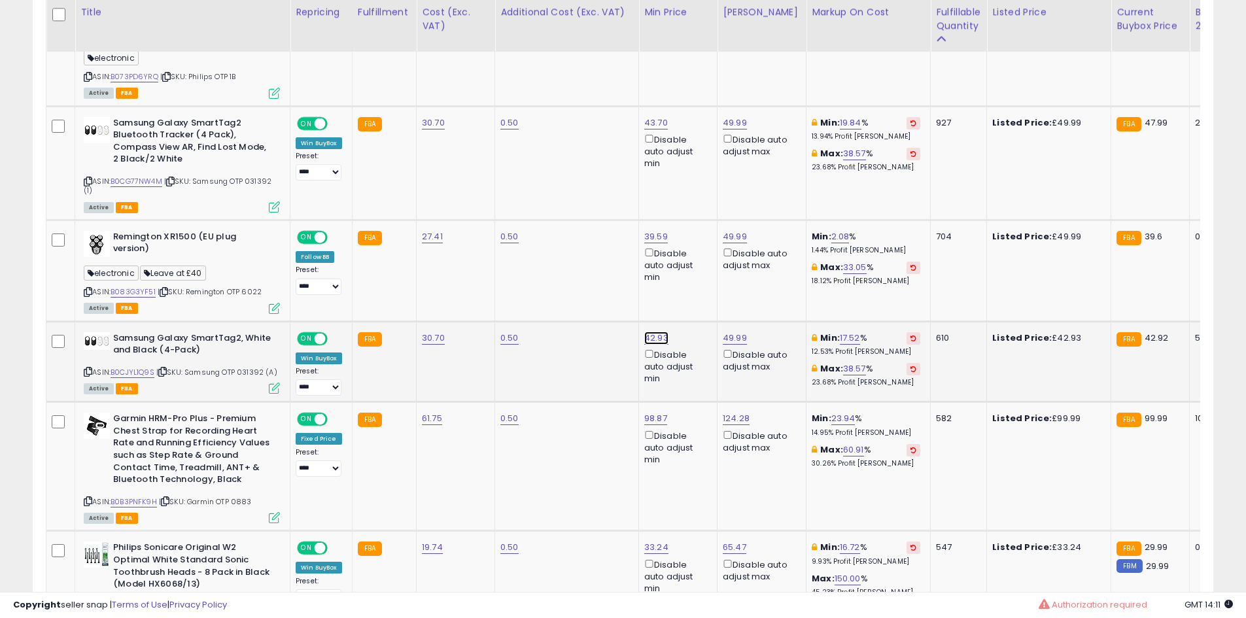
type input "*****"
click button "submit" at bounding box center [691, 279] width 22 height 20
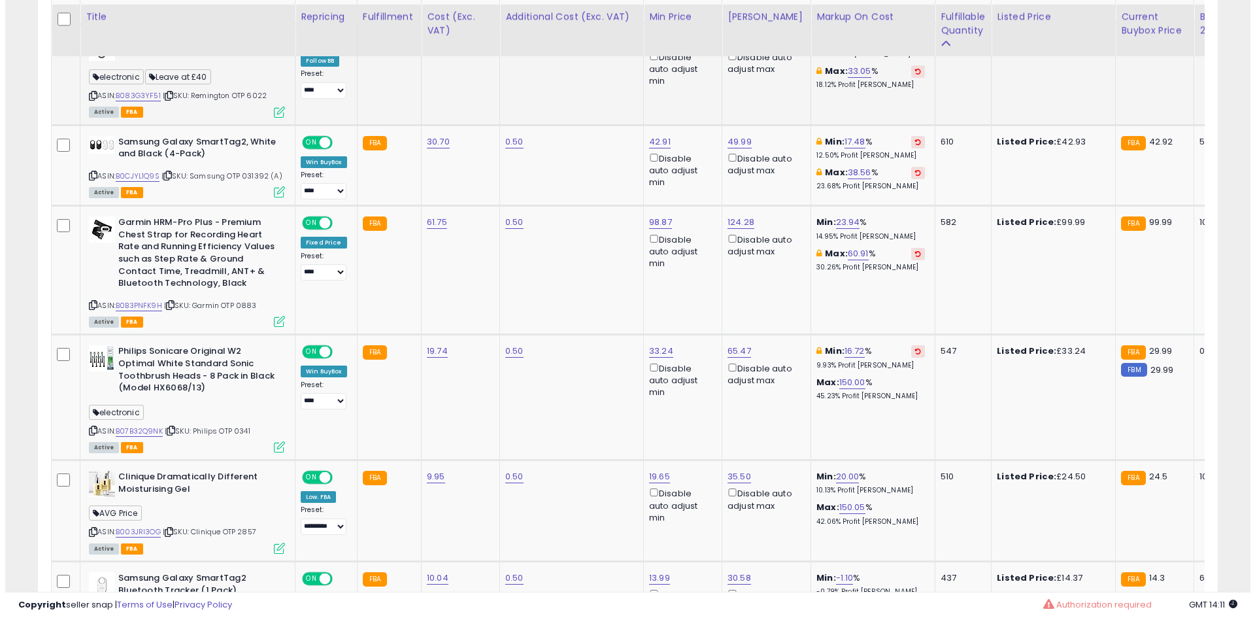
scroll to position [1193, 0]
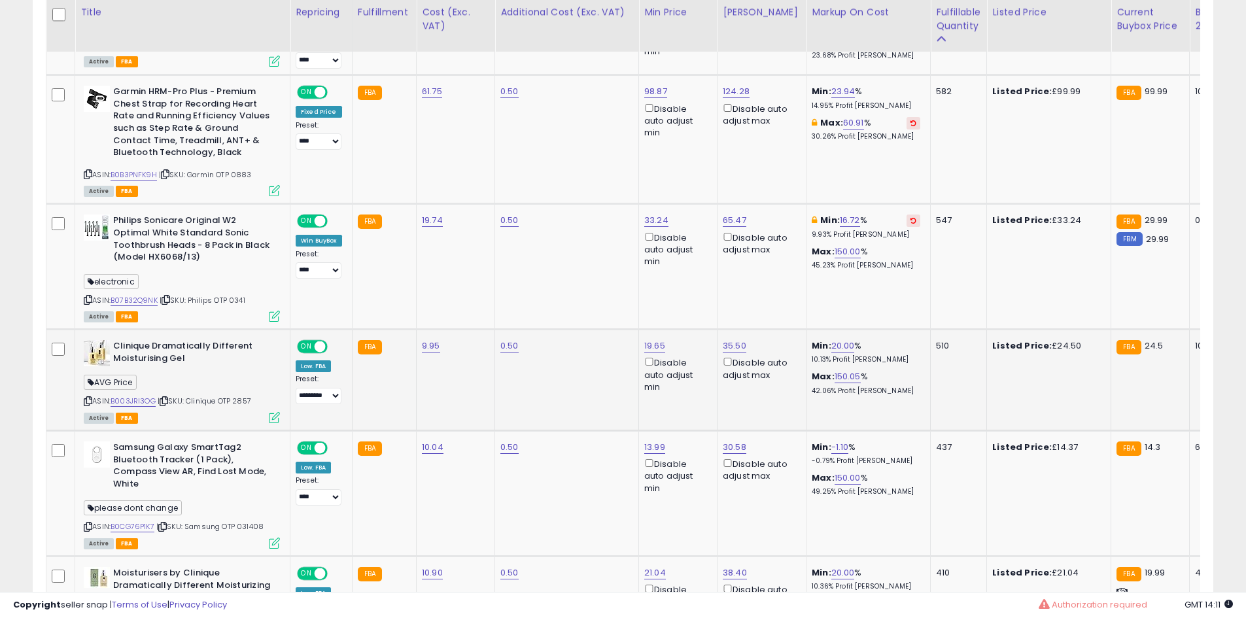
click at [273, 412] on icon at bounding box center [274, 417] width 11 height 11
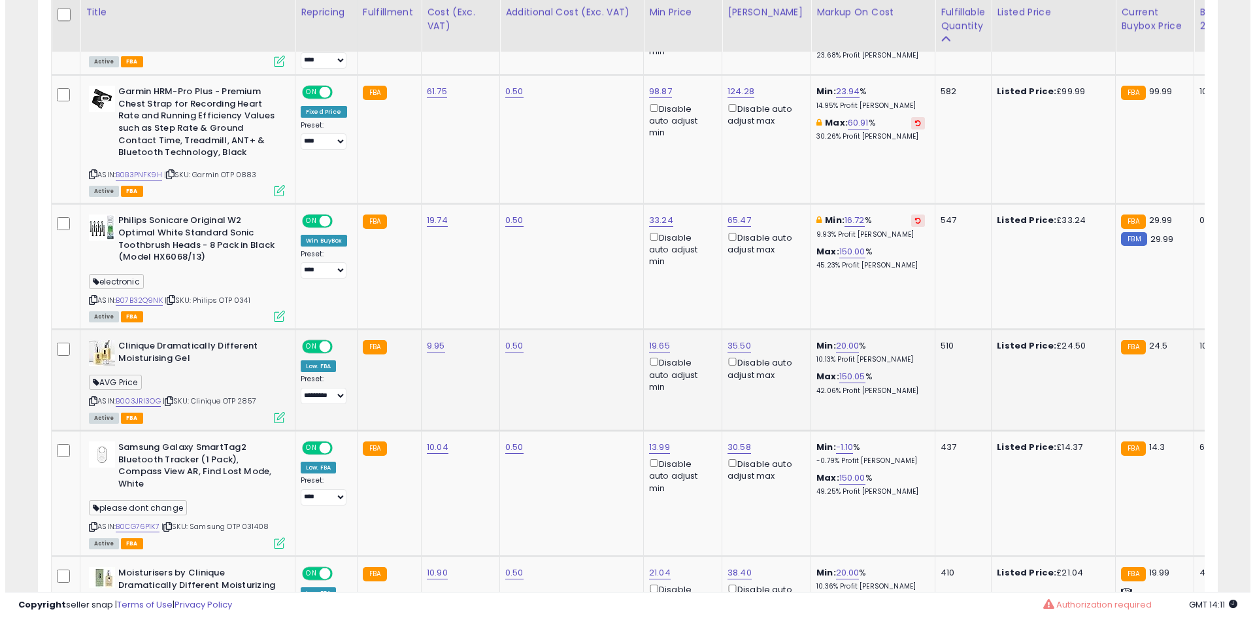
scroll to position [268, 690]
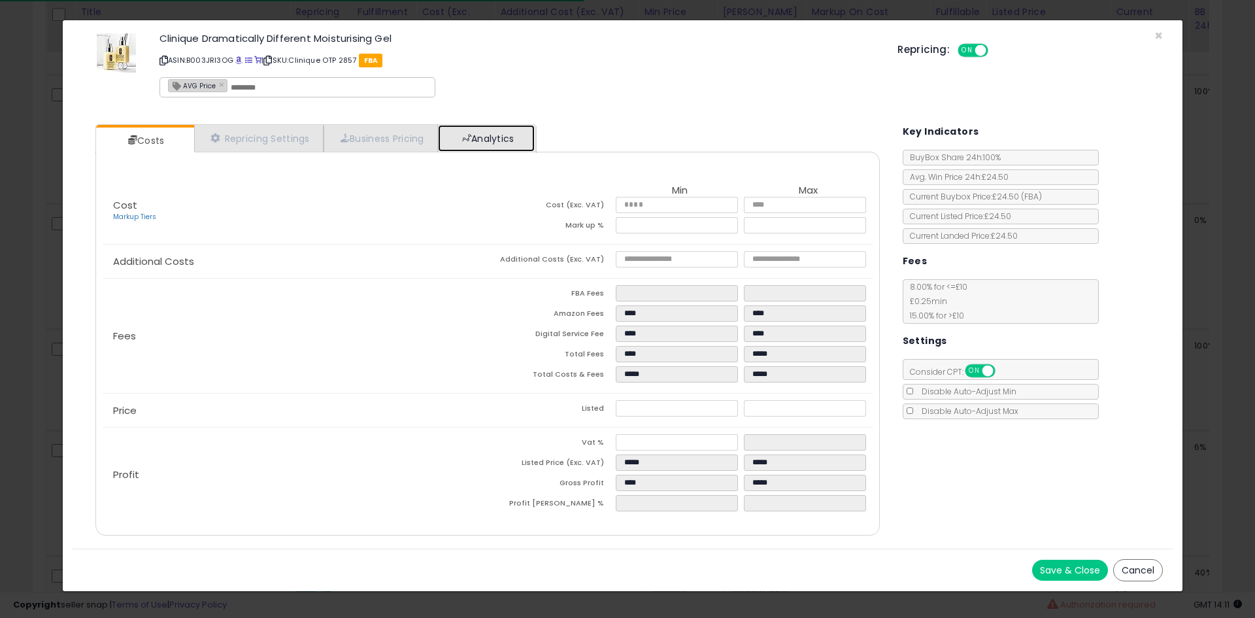
click at [494, 133] on link "Analytics" at bounding box center [486, 138] width 97 height 27
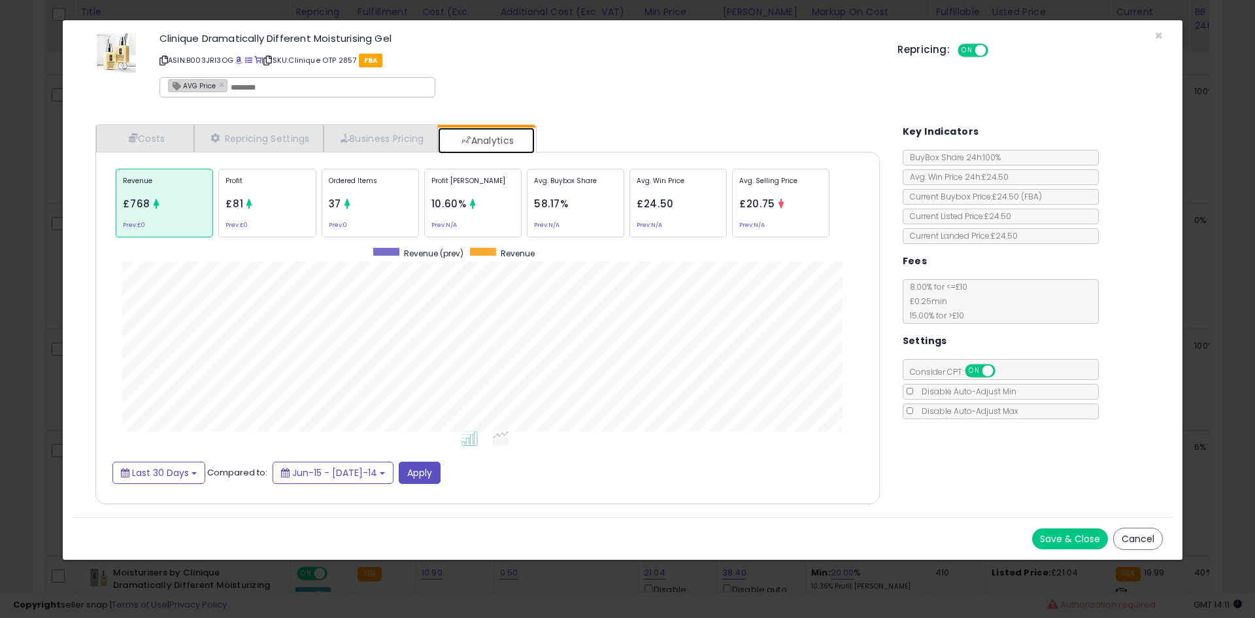
scroll to position [402, 811]
click at [330, 198] on span "37" at bounding box center [335, 204] width 12 height 14
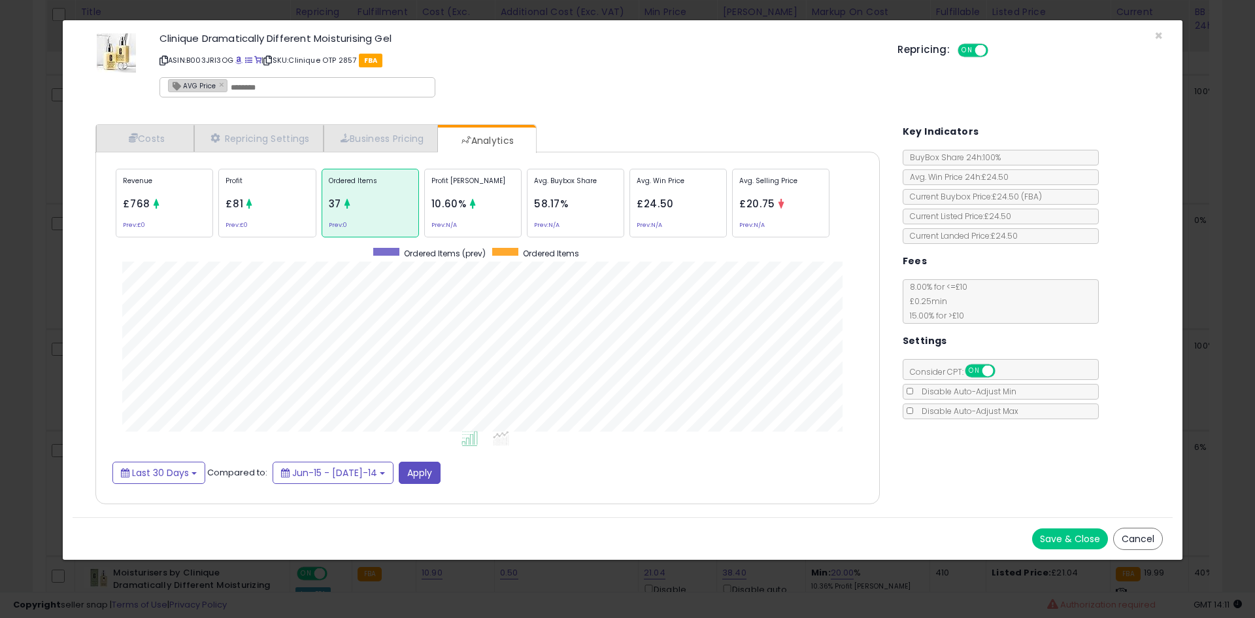
click at [0, 250] on div "× Close Clinique Dramatically Different Moisturising Gel ASIN: B003JRI3OG | SKU…" at bounding box center [627, 309] width 1255 height 618
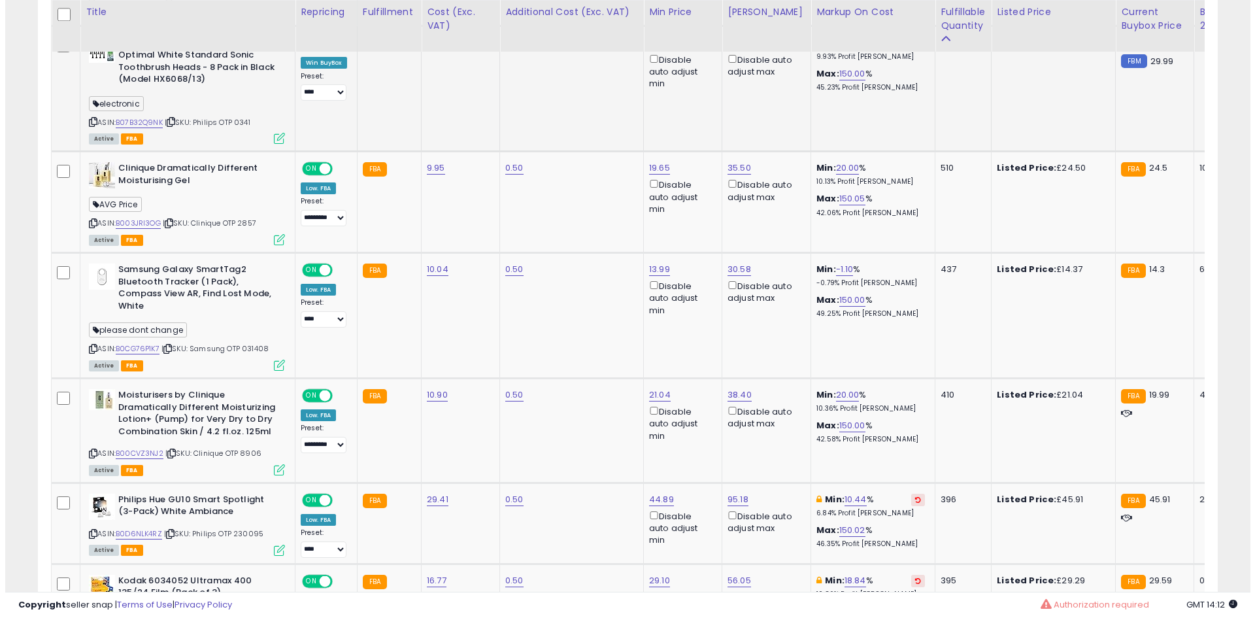
scroll to position [1389, 0]
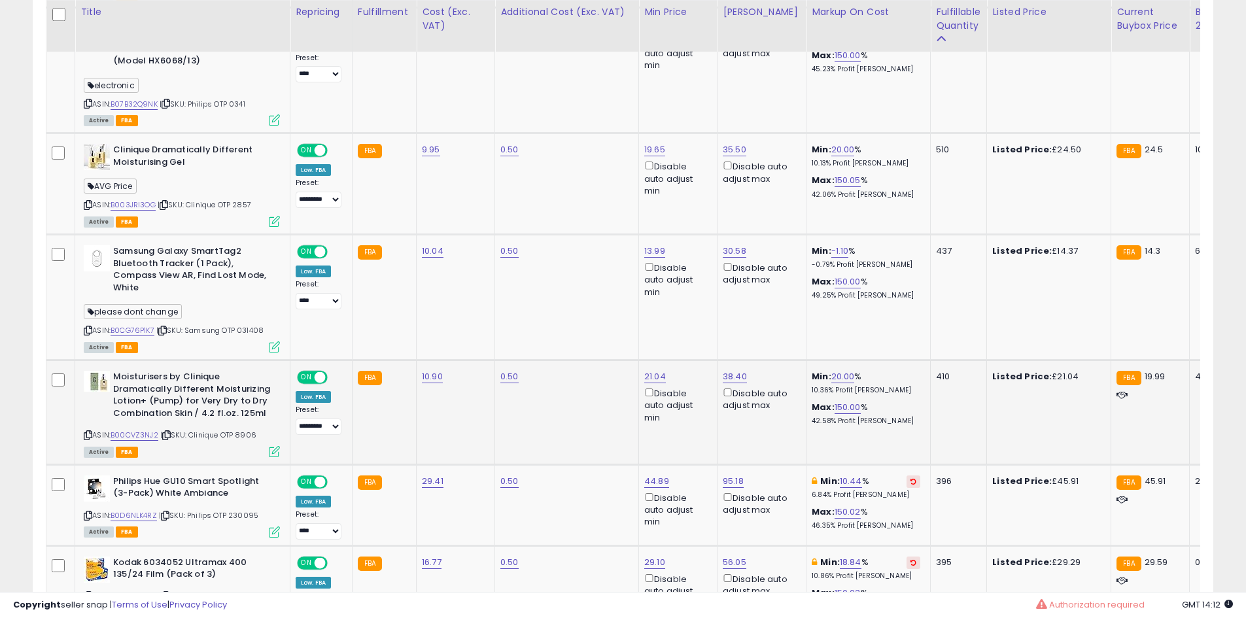
click at [271, 446] on icon at bounding box center [274, 451] width 11 height 11
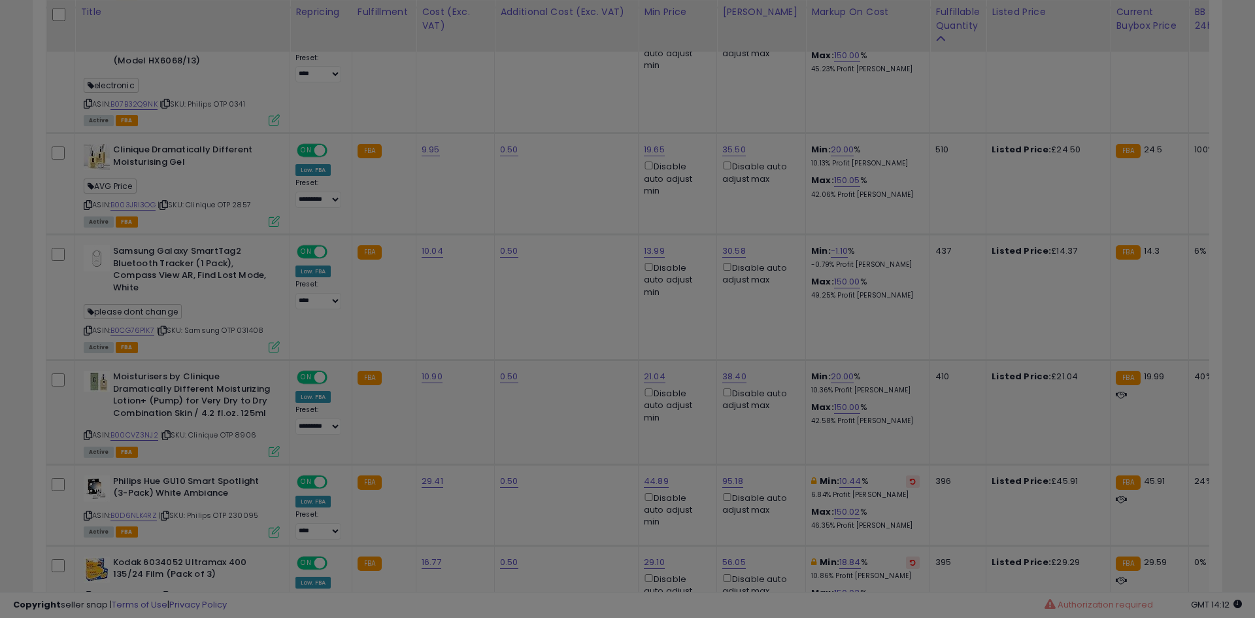
scroll to position [268, 690]
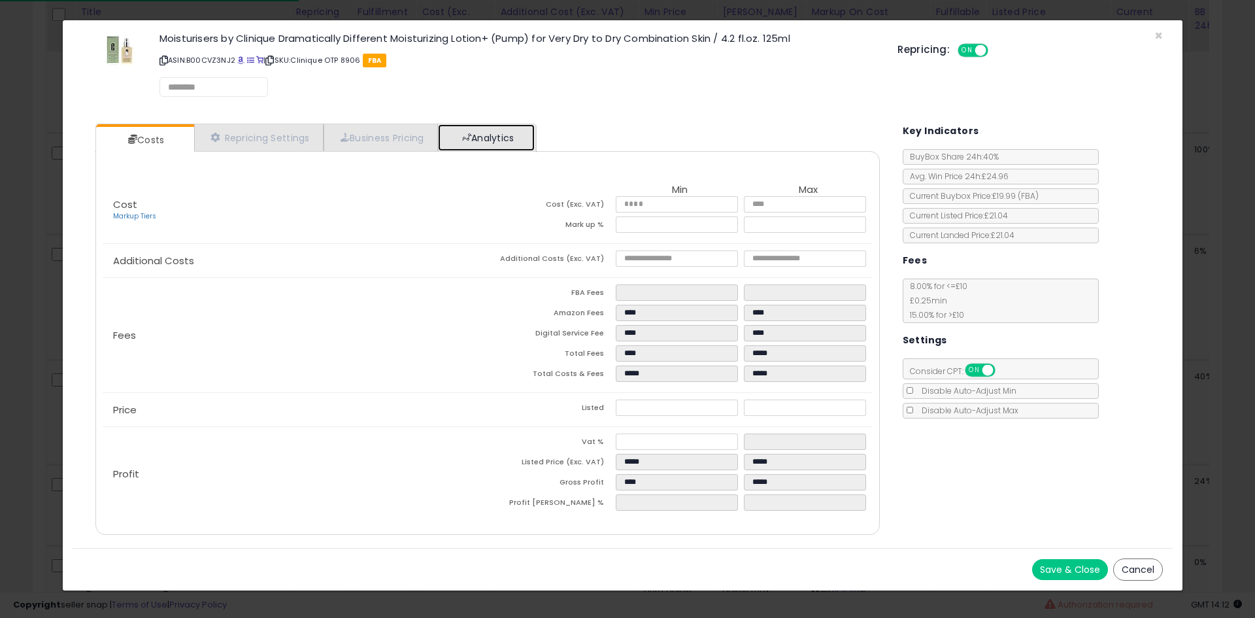
click at [488, 146] on link "Analytics" at bounding box center [486, 137] width 97 height 27
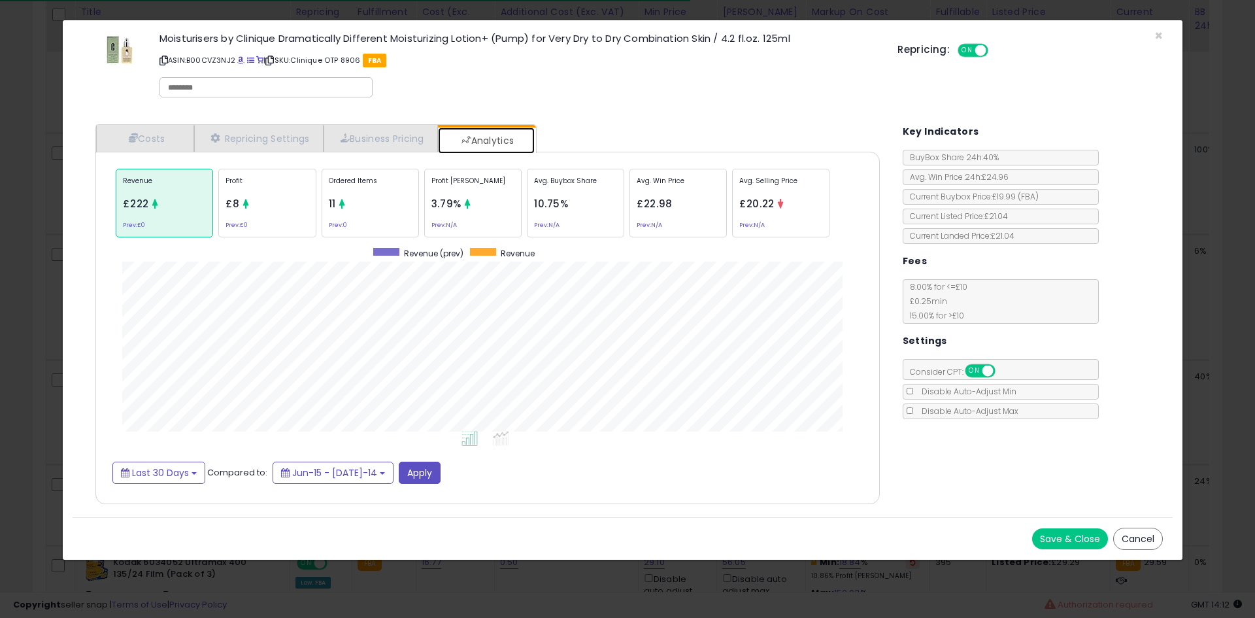
scroll to position [402, 811]
click at [527, 213] on div "Ordered Items 11 Prev: 0" at bounding box center [575, 203] width 97 height 69
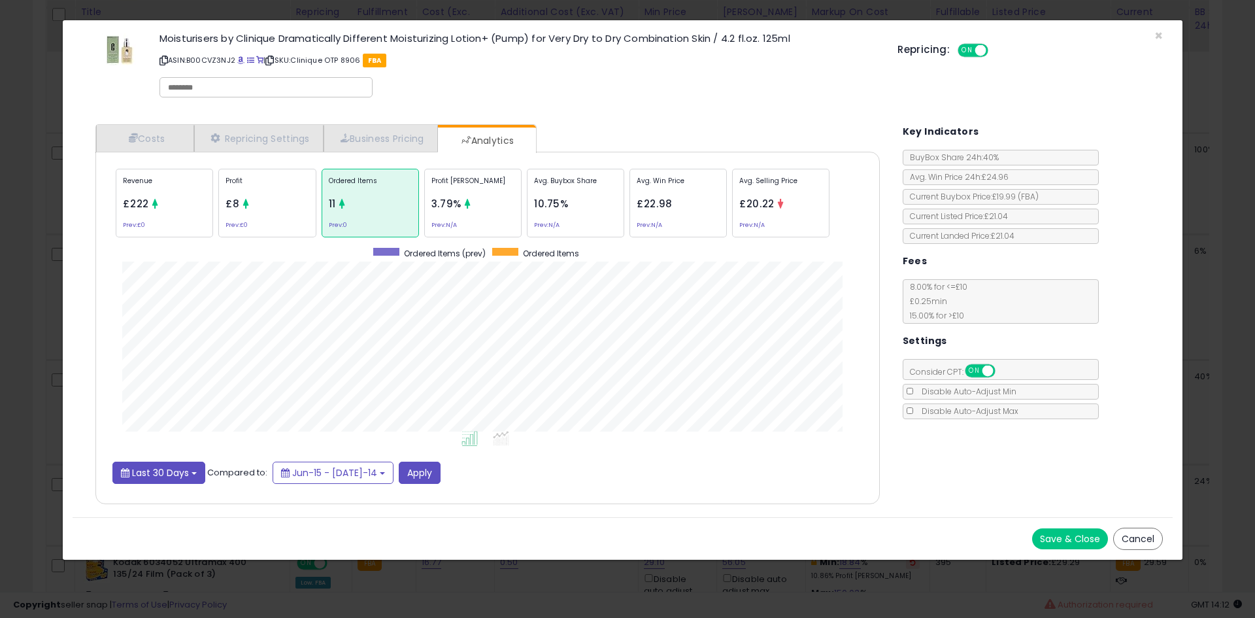
click at [154, 472] on span "Last 30 Days" at bounding box center [160, 472] width 57 height 13
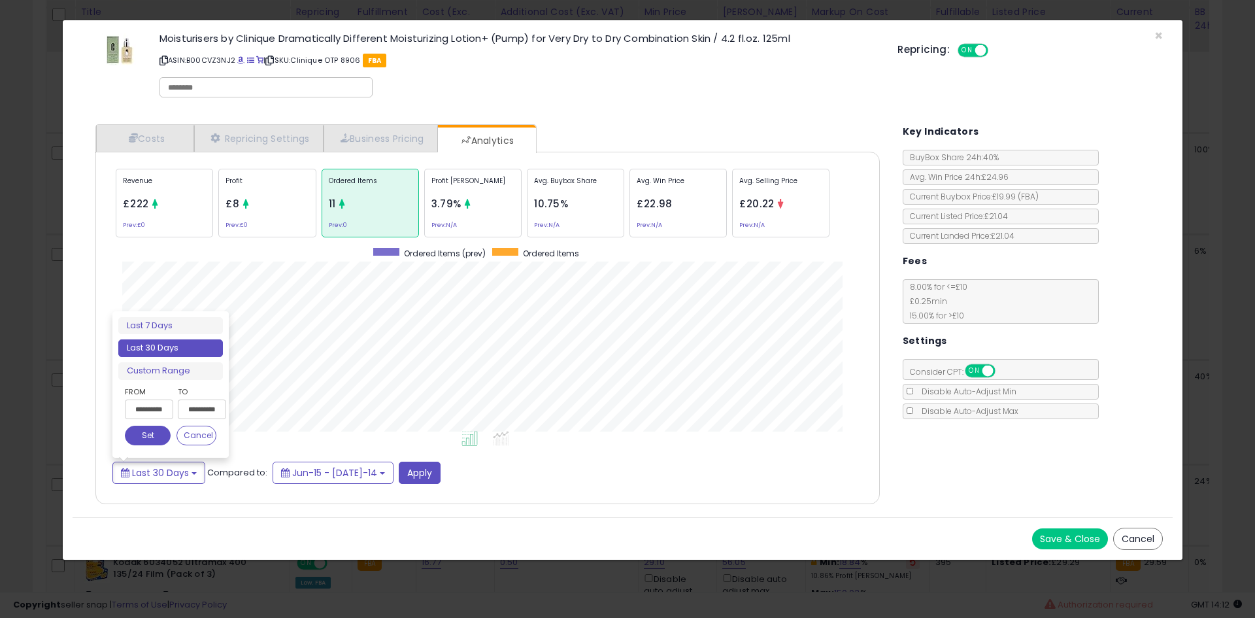
click at [186, 380] on div "**********" at bounding box center [170, 384] width 105 height 135
click at [188, 373] on li "Custom Range" at bounding box center [170, 371] width 105 height 18
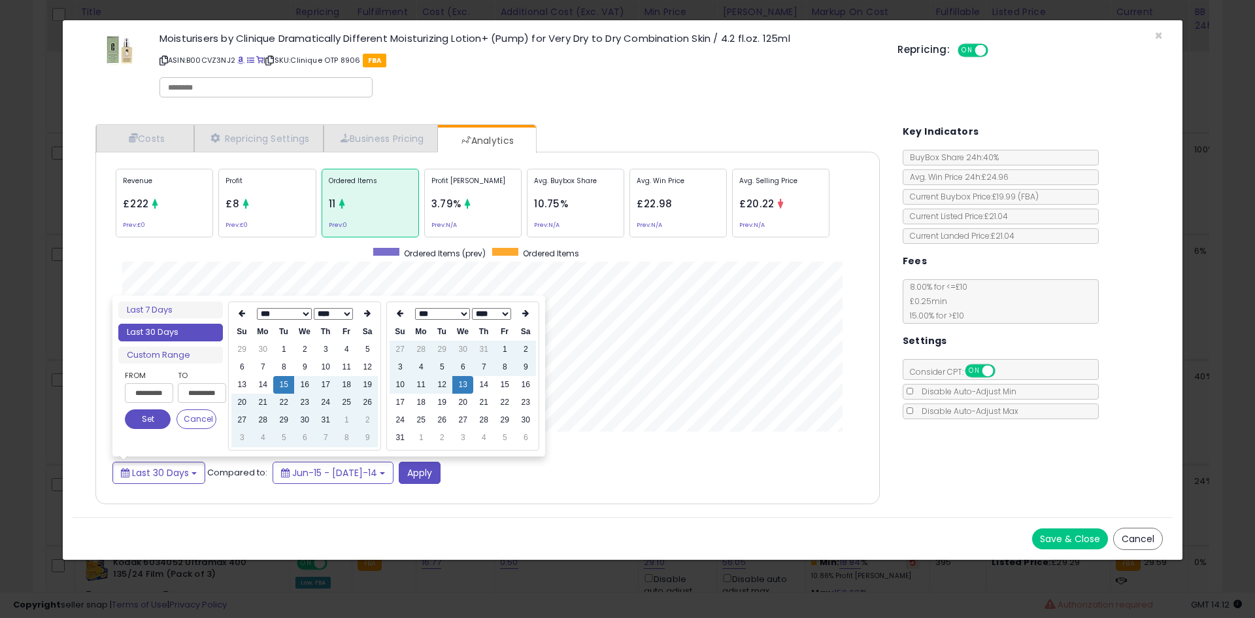
type input "**********"
click at [479, 386] on td "14" at bounding box center [483, 385] width 21 height 18
type input "**********"
click at [139, 421] on button "Set" at bounding box center [148, 419] width 46 height 20
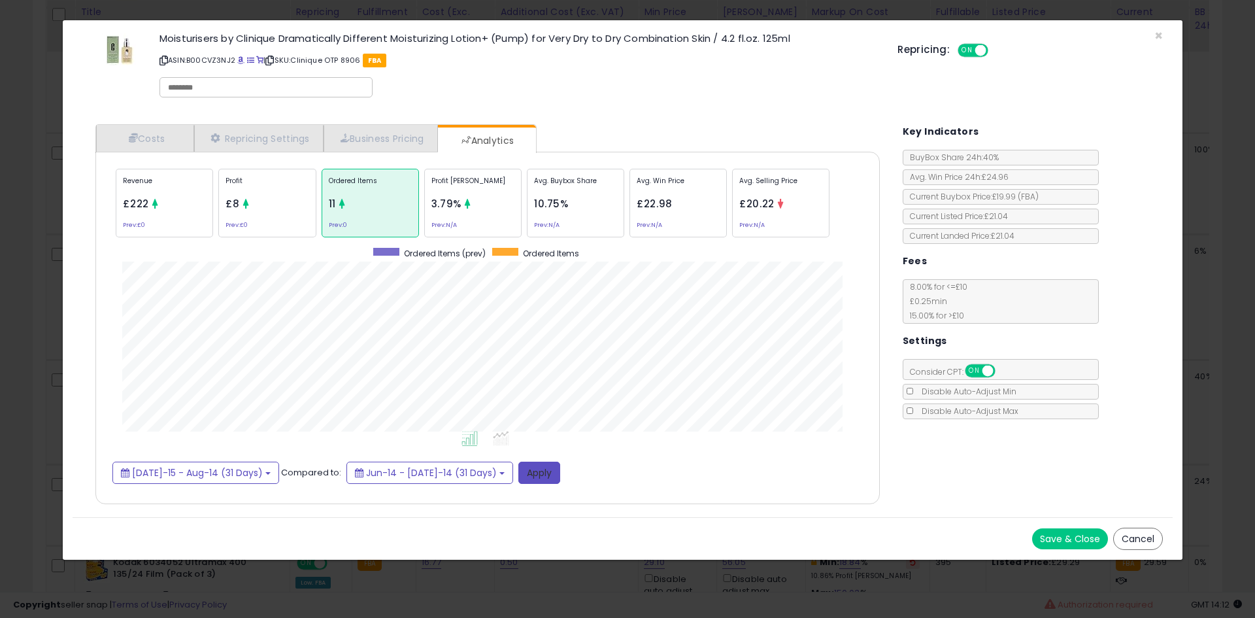
click at [519, 472] on button "Apply" at bounding box center [540, 473] width 42 height 22
click at [0, 302] on div "× Close Moisturisers by Clinique Dramatically Different Moisturizing Lotion+ (P…" at bounding box center [627, 309] width 1255 height 618
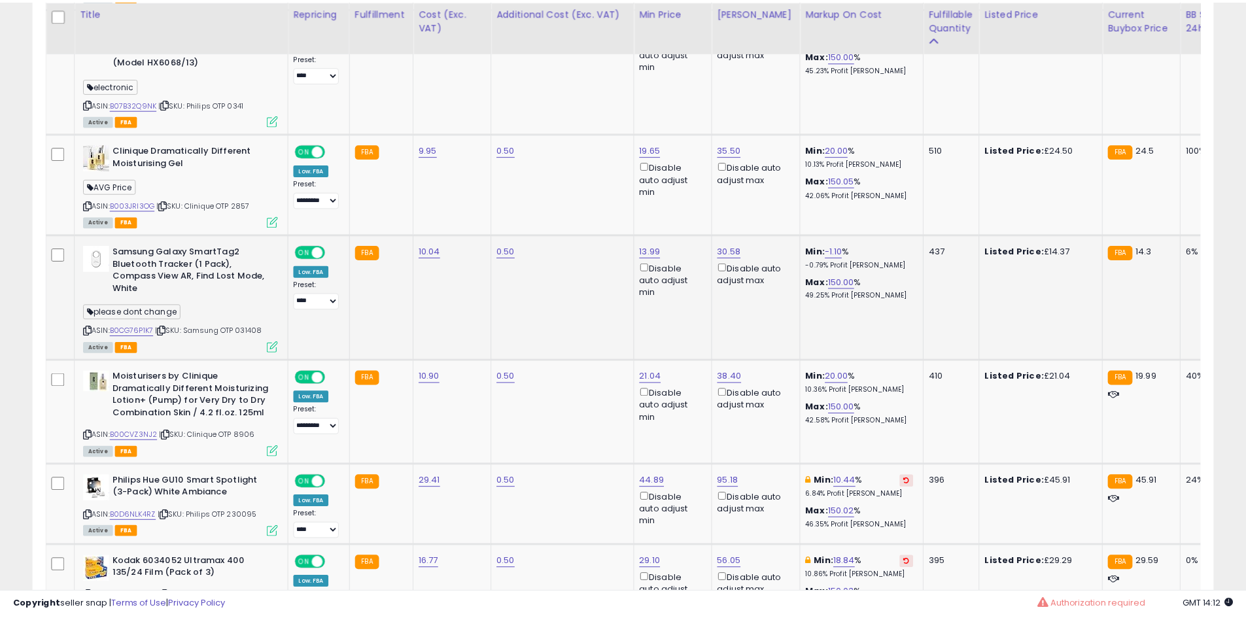
scroll to position [268, 685]
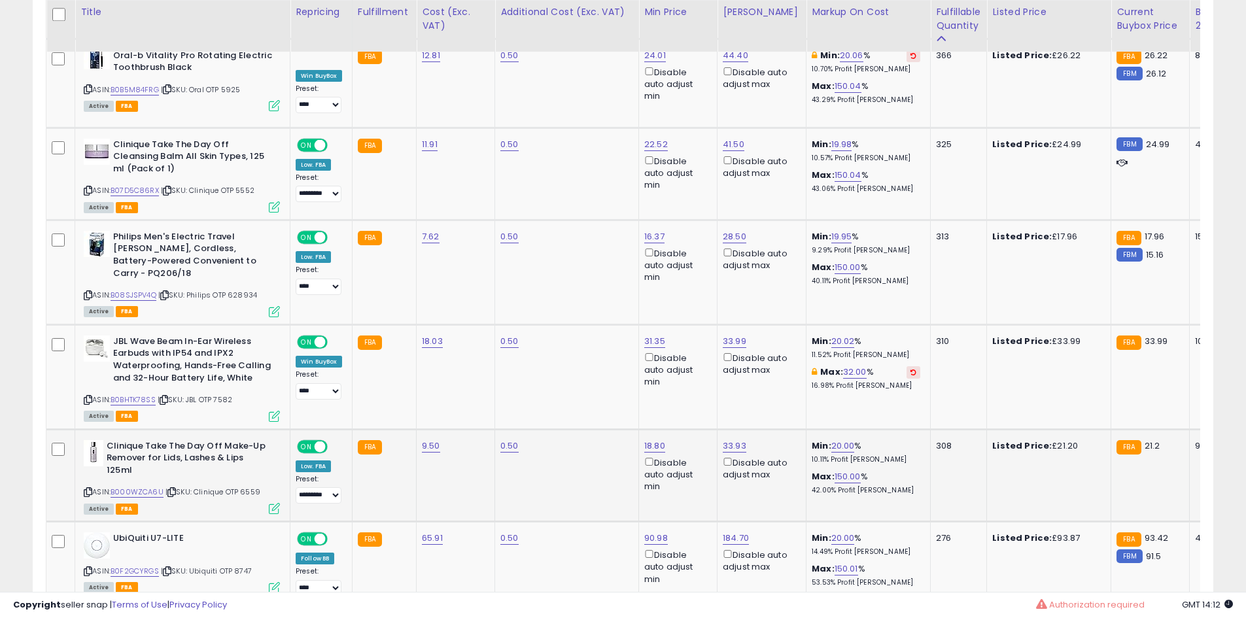
click at [120, 440] on b "Clinique Take The Day Off Make-Up Remover for Lids, Lashes & Lips 125ml" at bounding box center [186, 460] width 159 height 40
drag, startPoint x: 120, startPoint y: 397, endPoint x: 99, endPoint y: 394, distance: 21.1
click at [99, 440] on div "Clinique Take The Day Off Make-Up Remover for Lids, Lashes & Lips 125ml" at bounding box center [182, 460] width 196 height 40
copy div "Clinique"
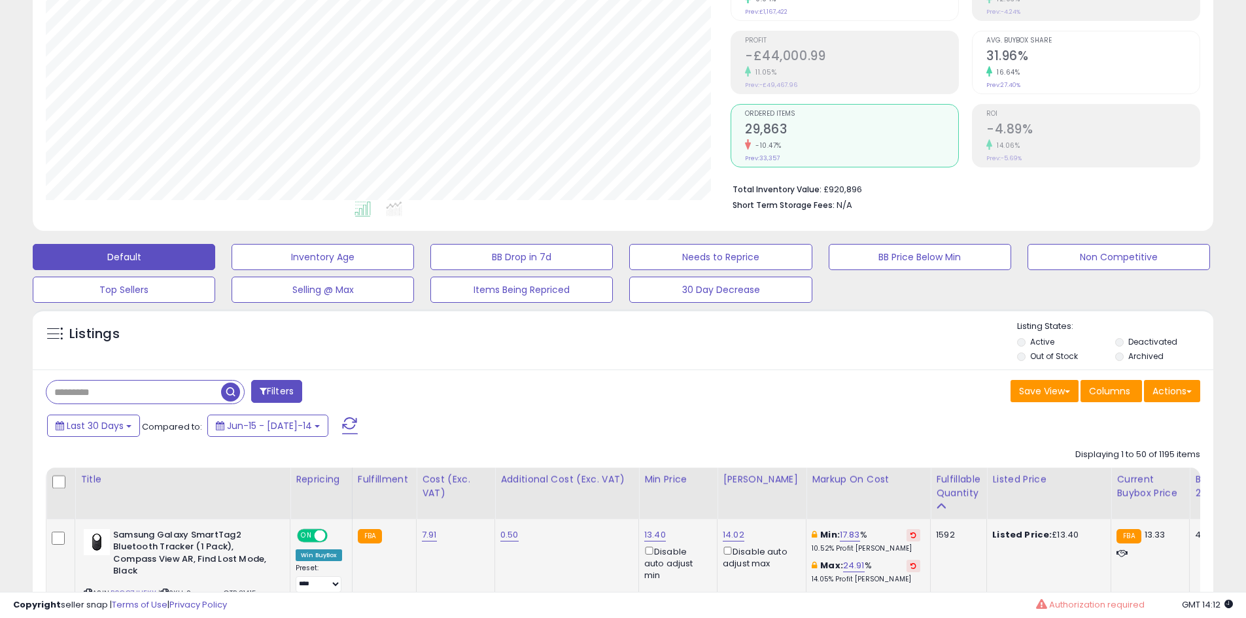
scroll to position [278, 0]
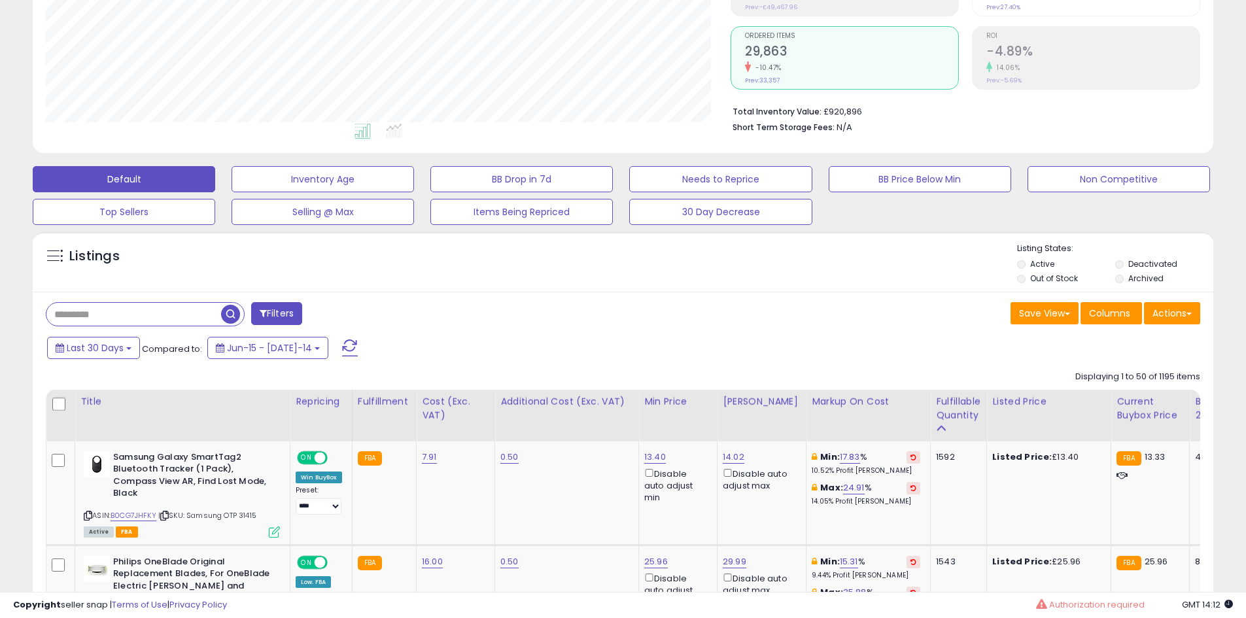
click at [93, 318] on input "text" at bounding box center [133, 314] width 175 height 23
paste input "********"
type input "********"
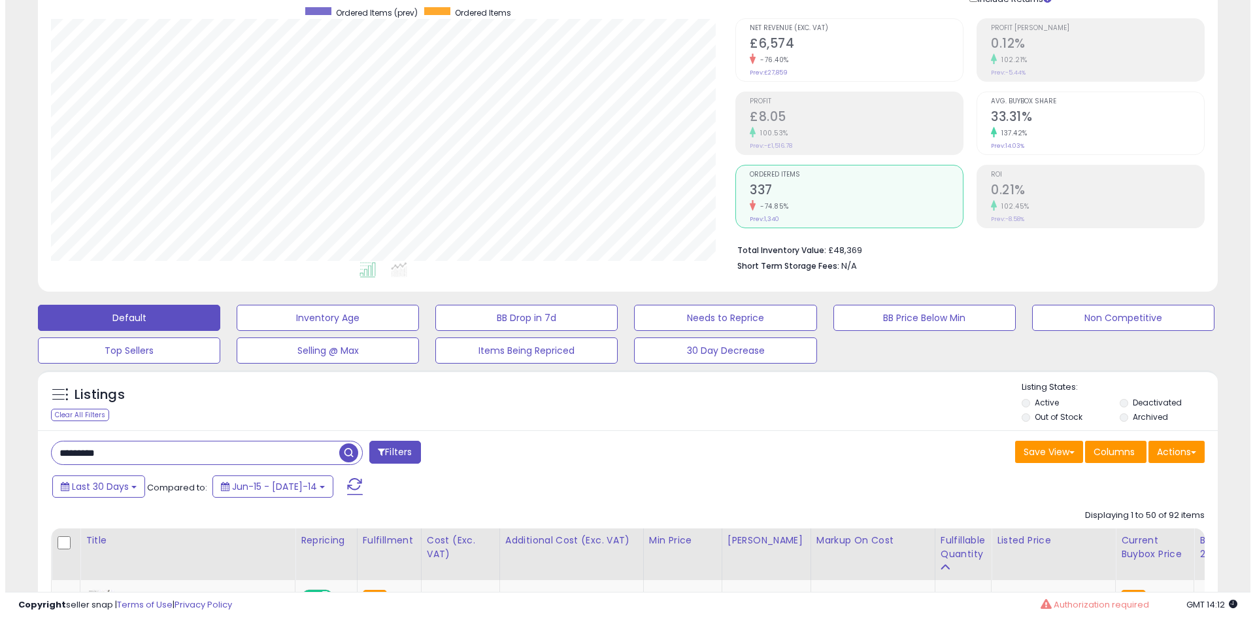
scroll to position [0, 0]
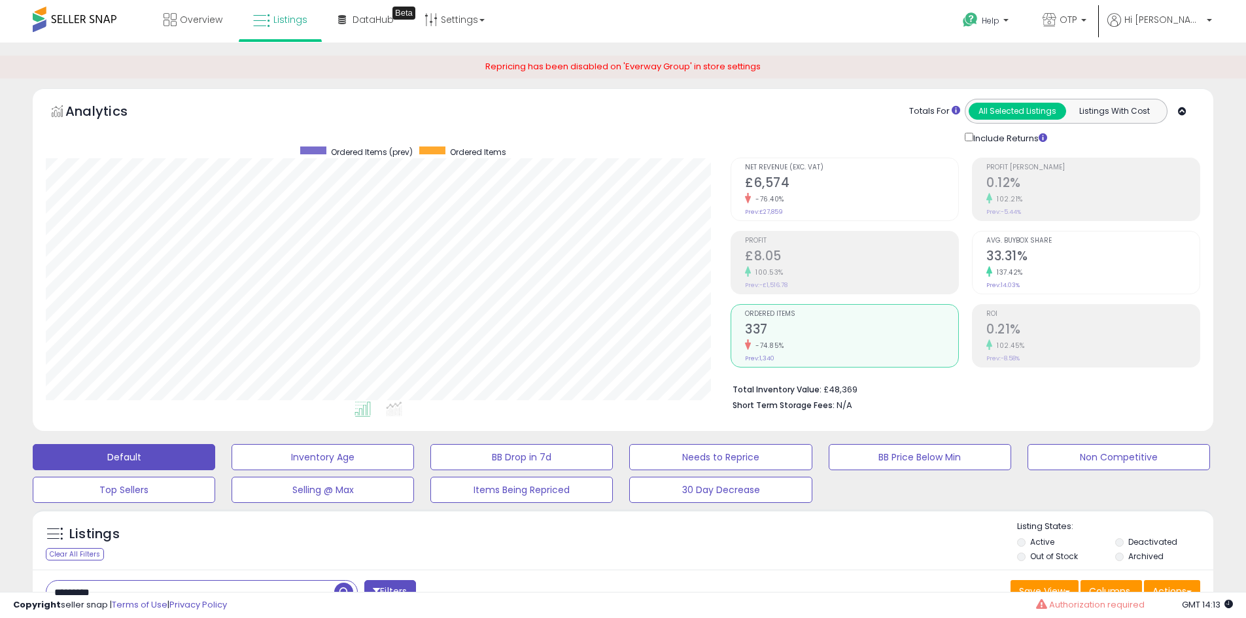
click at [789, 194] on div "-76.40%" at bounding box center [851, 199] width 213 height 12
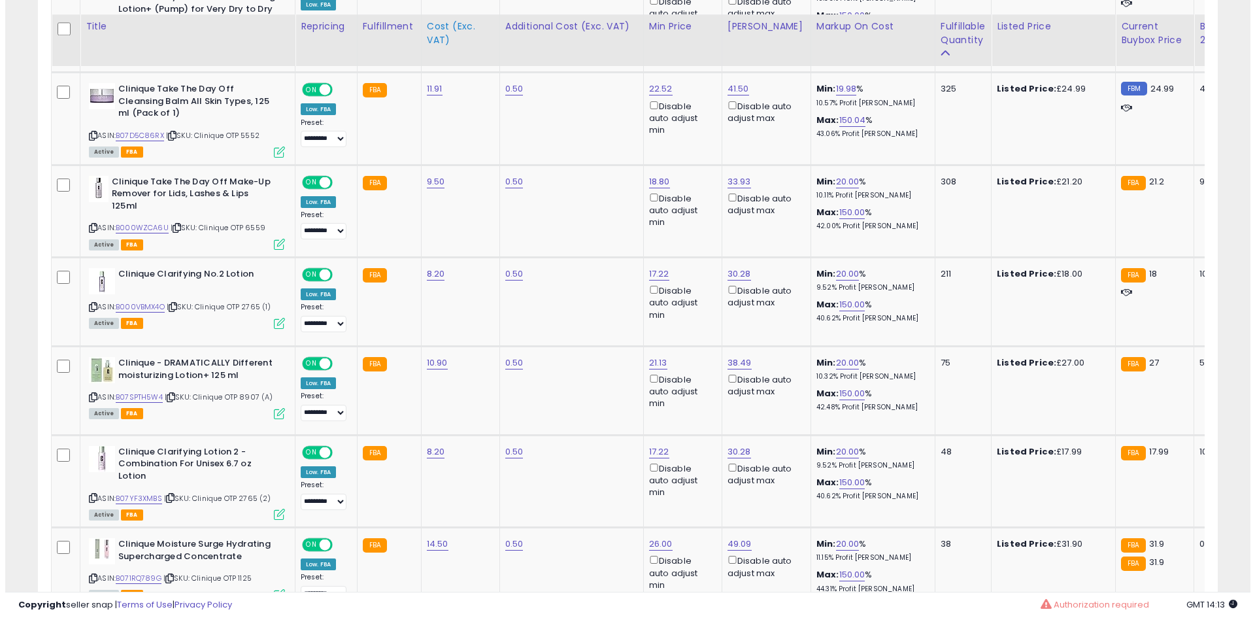
scroll to position [915, 0]
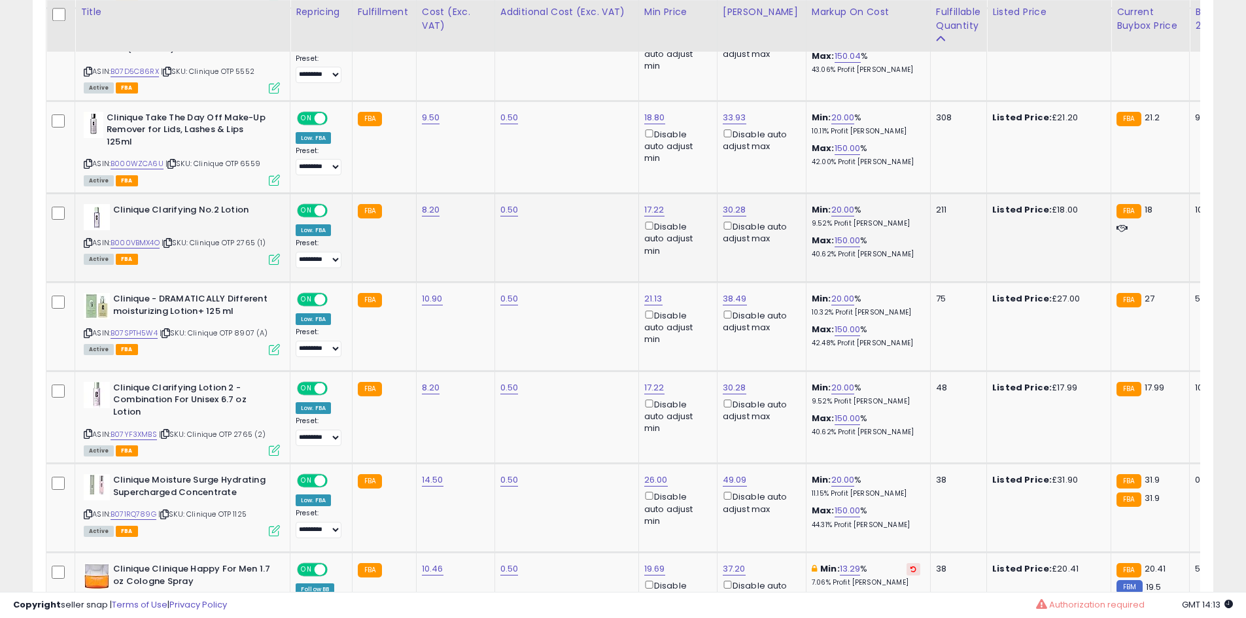
click at [272, 260] on icon at bounding box center [274, 259] width 11 height 11
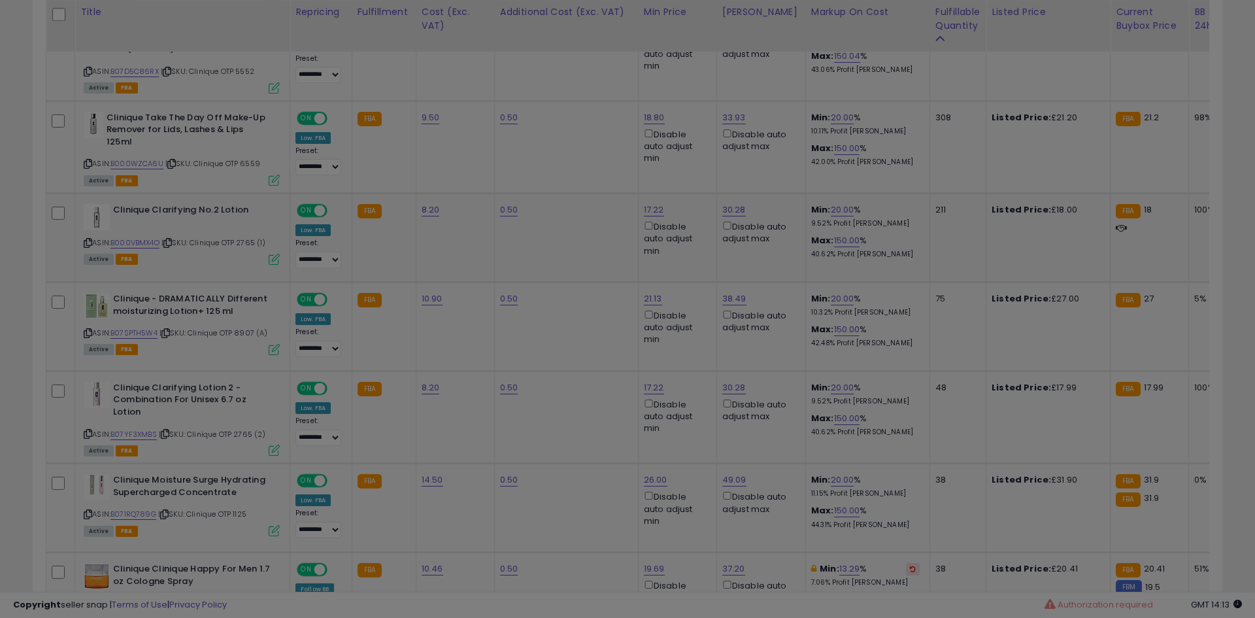
scroll to position [268, 690]
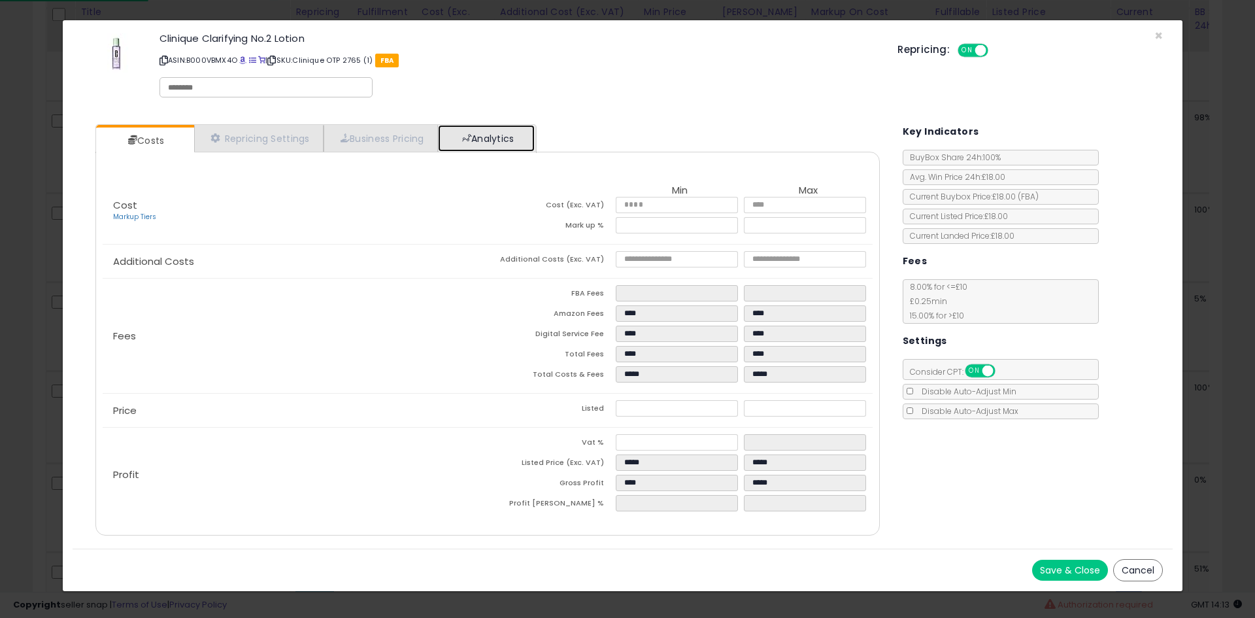
click at [491, 134] on link "Analytics" at bounding box center [486, 138] width 97 height 27
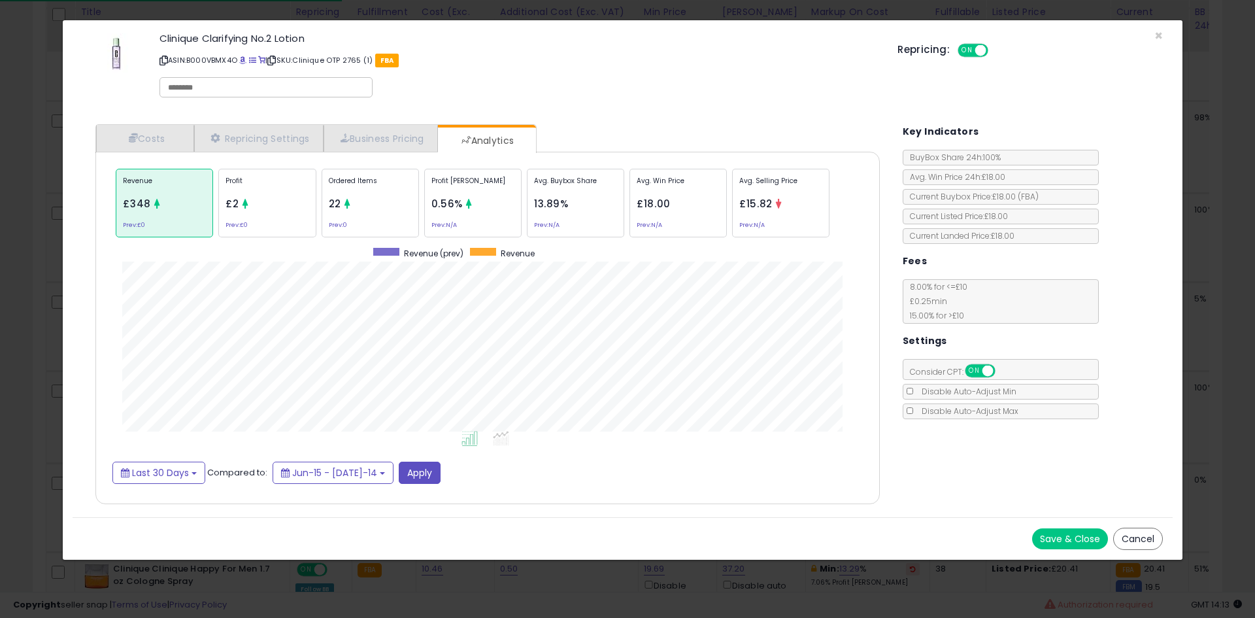
scroll to position [402, 811]
click at [527, 196] on div "Ordered Items 22 Prev: 0" at bounding box center [575, 203] width 97 height 69
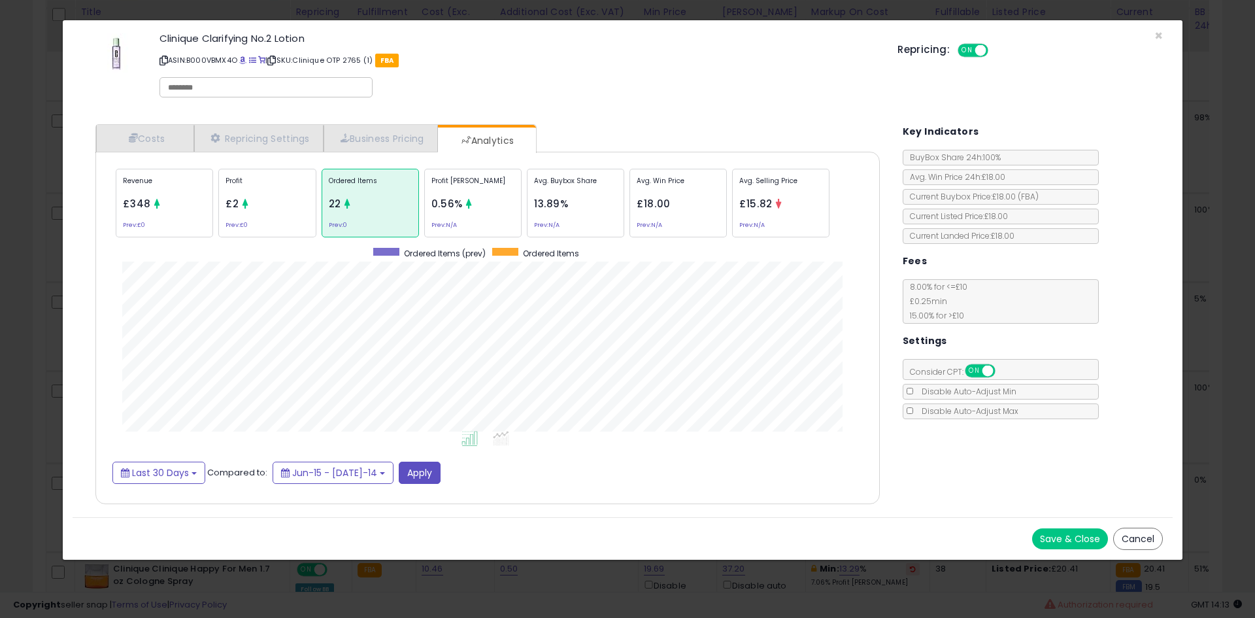
click at [0, 230] on div "× Close Clinique Clarifying No.2 Lotion ASIN: B000VBMX4O | SKU: Clinique OTP 27…" at bounding box center [627, 309] width 1255 height 618
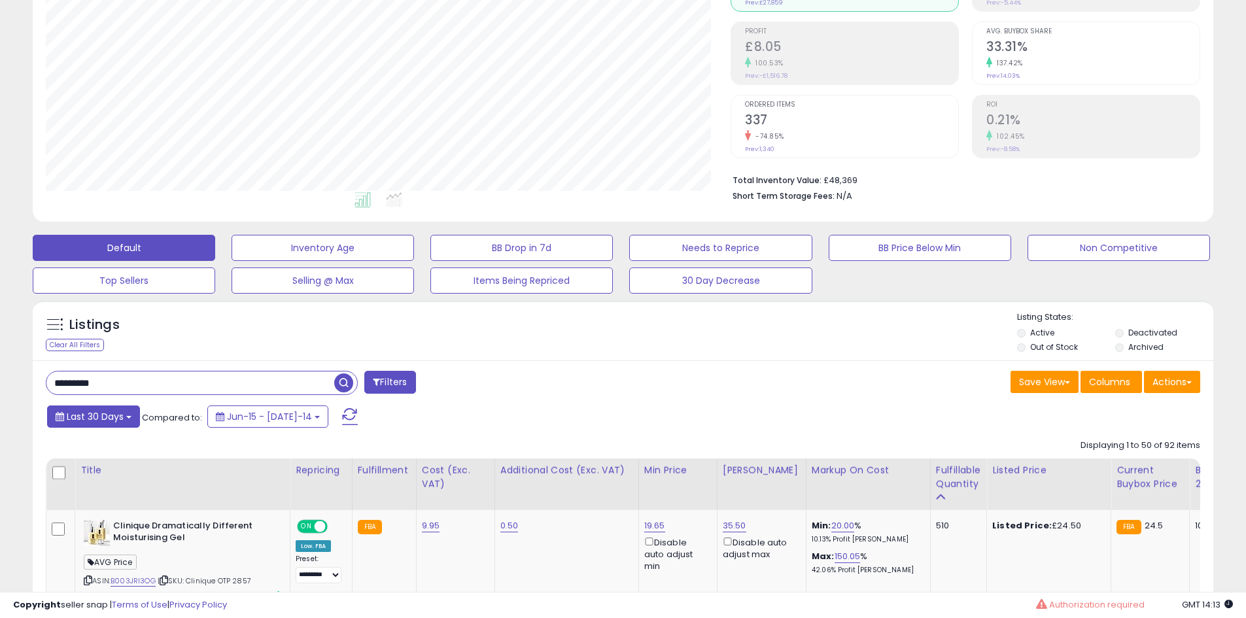
scroll to position [327, 0]
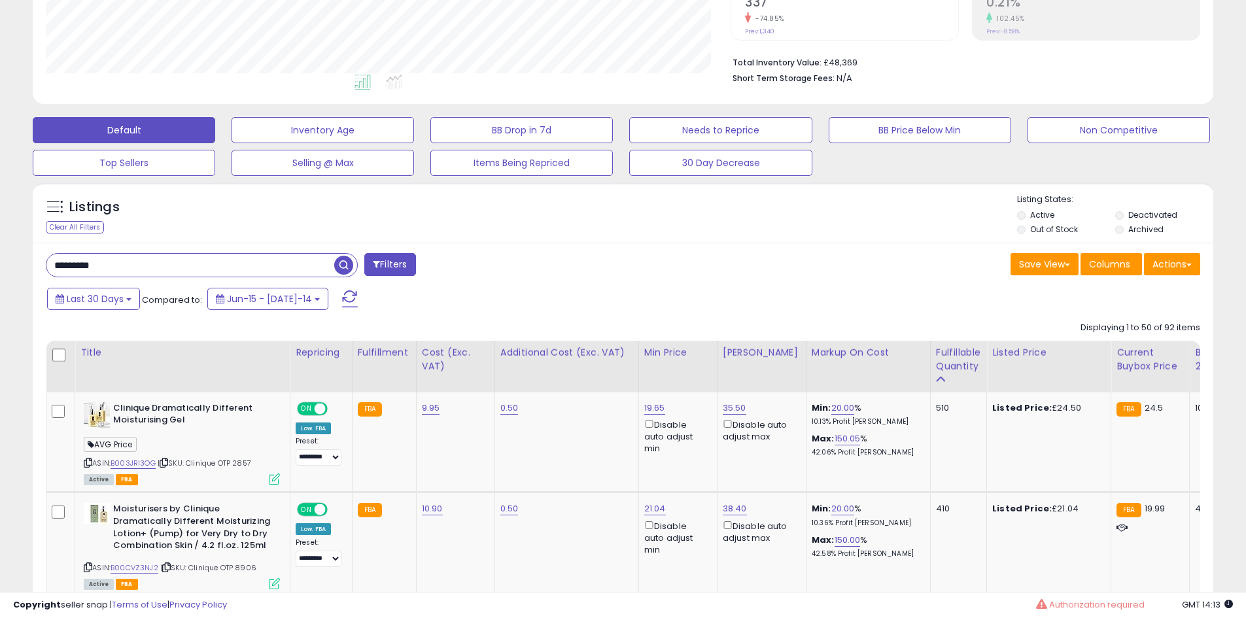
drag, startPoint x: 103, startPoint y: 271, endPoint x: 31, endPoint y: 271, distance: 71.3
type input "*"
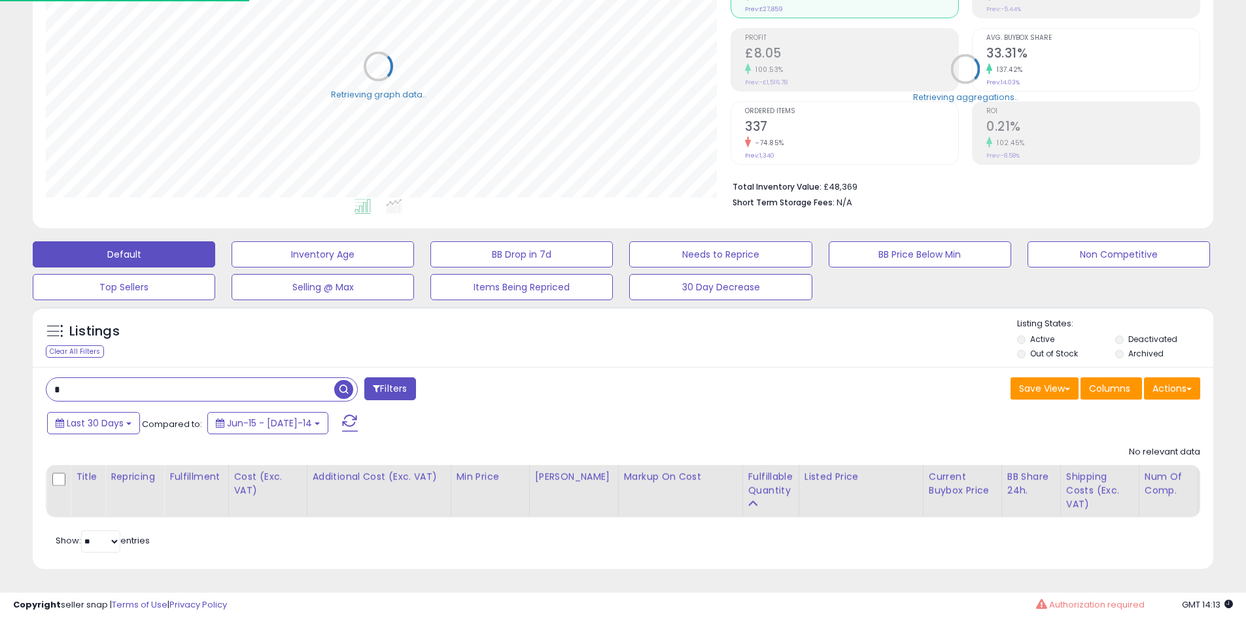
scroll to position [653585, 653168]
